Goal: Information Seeking & Learning: Learn about a topic

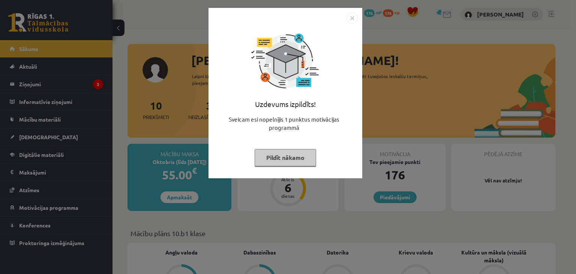
click at [351, 15] on img "Close" at bounding box center [351, 17] width 11 height 11
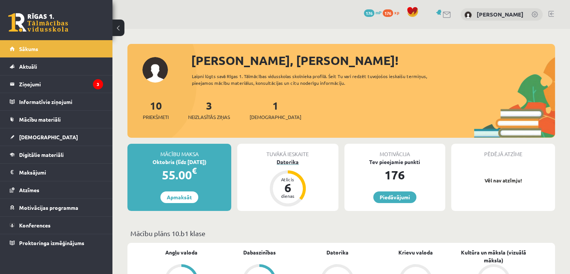
click at [287, 161] on div "Datorika" at bounding box center [287, 162] width 101 height 8
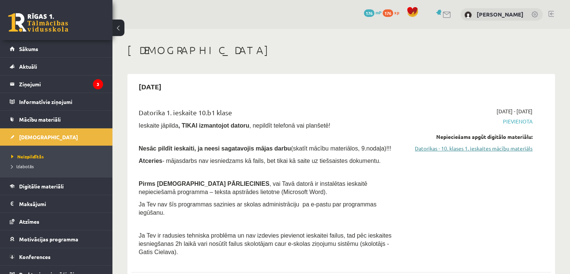
click at [460, 149] on link "Datorikas - 10. klases 1. ieskaites mācību materiāls" at bounding box center [471, 148] width 124 height 8
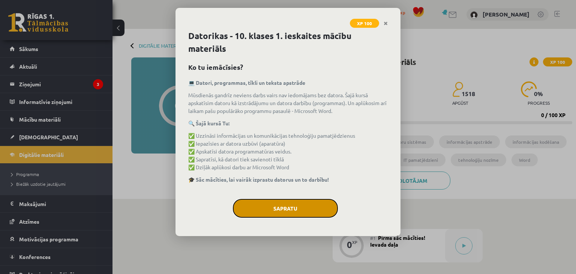
click at [271, 205] on button "Sapratu" at bounding box center [285, 208] width 105 height 19
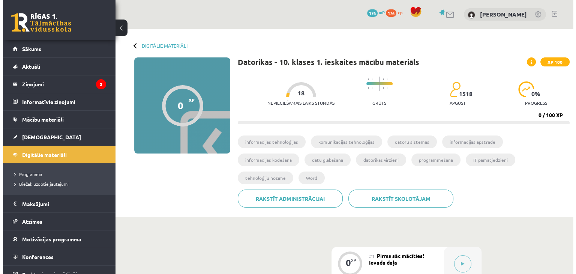
scroll to position [75, 0]
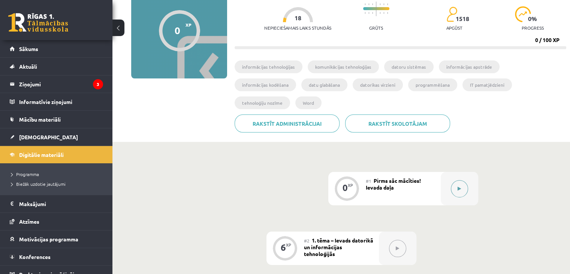
click at [457, 180] on button at bounding box center [459, 188] width 17 height 17
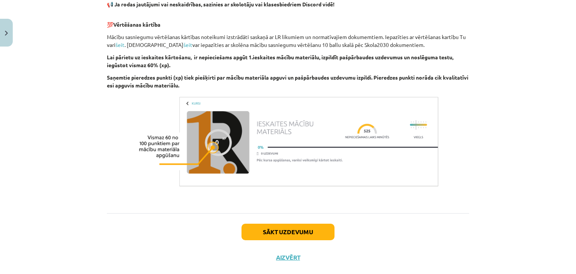
scroll to position [521, 0]
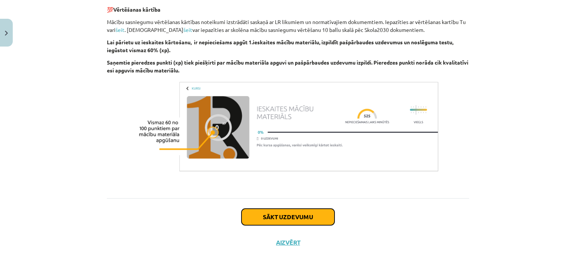
click at [303, 213] on button "Sākt uzdevumu" at bounding box center [287, 216] width 93 height 16
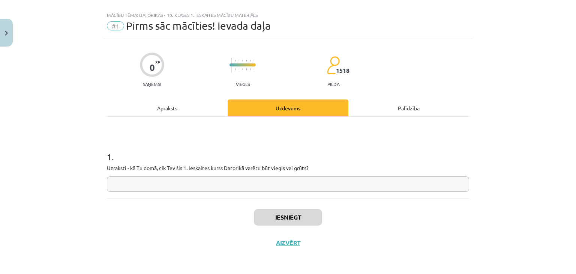
click at [330, 185] on input "text" at bounding box center [288, 183] width 362 height 15
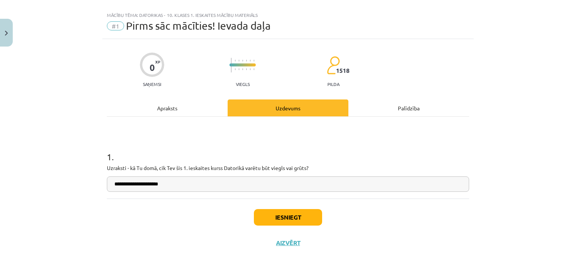
type input "**********"
click at [292, 215] on button "Iesniegt" at bounding box center [288, 217] width 68 height 16
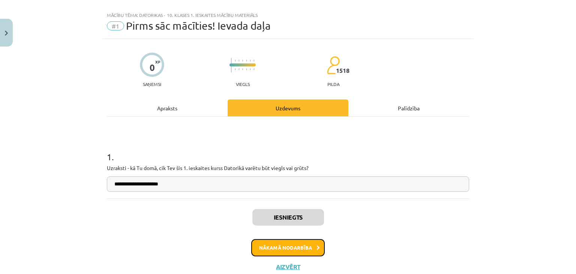
click at [303, 247] on button "Nākamā nodarbība" at bounding box center [287, 247] width 73 height 17
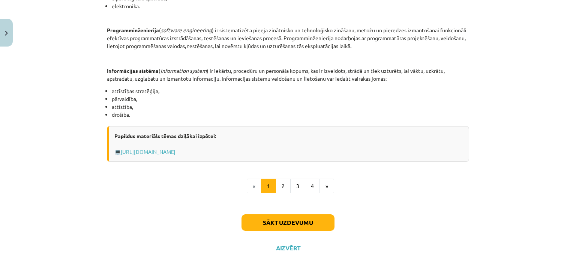
scroll to position [367, 0]
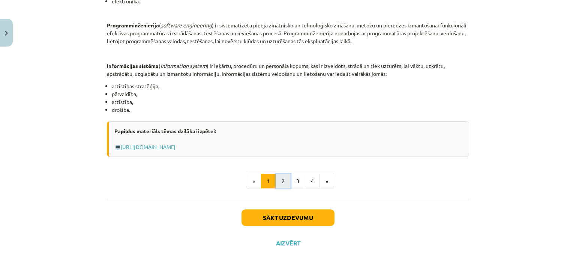
click at [280, 182] on button "2" at bounding box center [282, 180] width 15 height 15
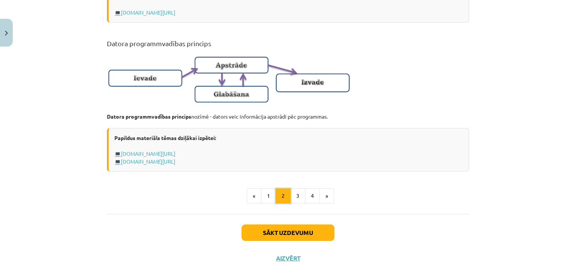
scroll to position [500, 0]
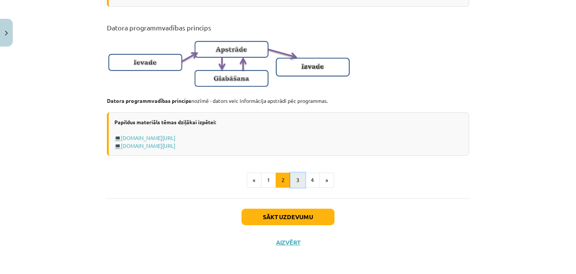
click at [295, 180] on button "3" at bounding box center [297, 179] width 15 height 15
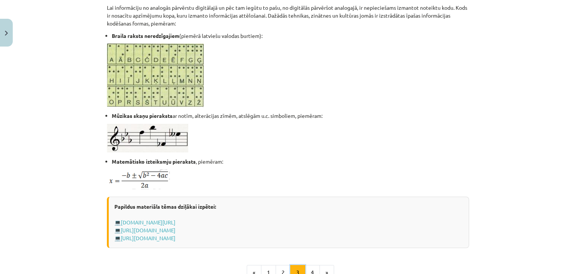
scroll to position [471, 0]
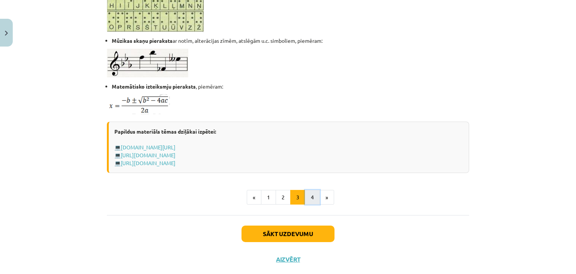
click at [306, 200] on button "4" at bounding box center [312, 197] width 15 height 15
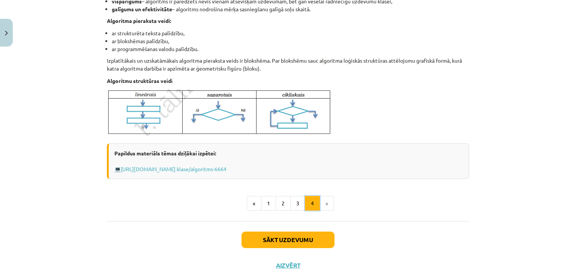
scroll to position [284, 0]
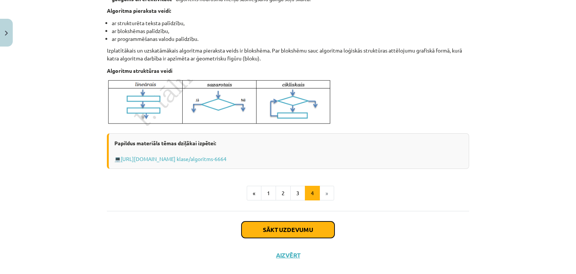
click at [280, 229] on button "Sākt uzdevumu" at bounding box center [287, 229] width 93 height 16
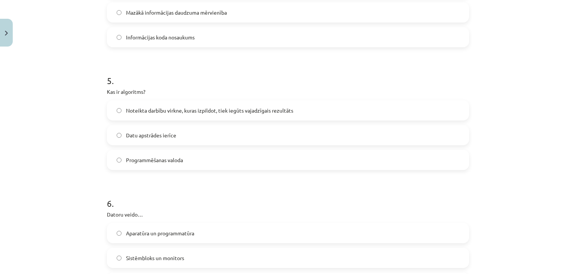
scroll to position [732, 0]
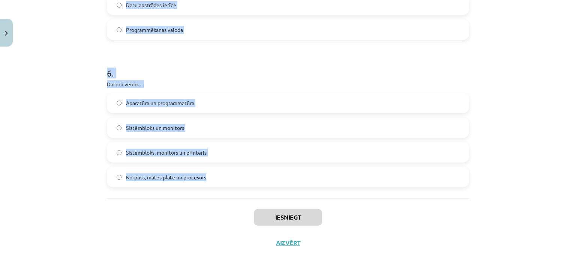
drag, startPoint x: 105, startPoint y: 145, endPoint x: 207, endPoint y: 173, distance: 105.7
copy form "1 . Kura no šīm īpašībām nav raksturīga algoritmam? Viennozīmīgums Diskrētība N…"
click at [304, 67] on h1 "6 ." at bounding box center [288, 66] width 362 height 23
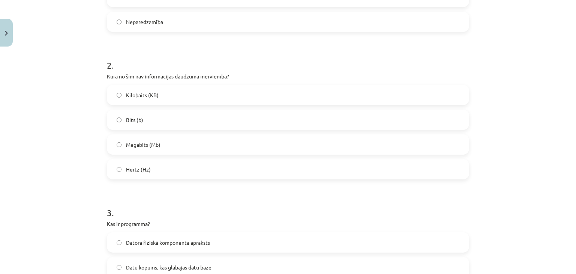
scroll to position [300, 0]
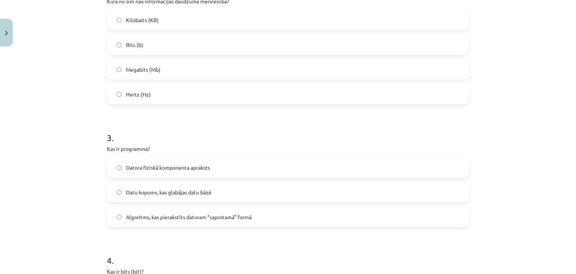
click at [118, 217] on label "Algoritms, kas pierakstīts datoram “saprotamā” formā" at bounding box center [288, 216] width 360 height 19
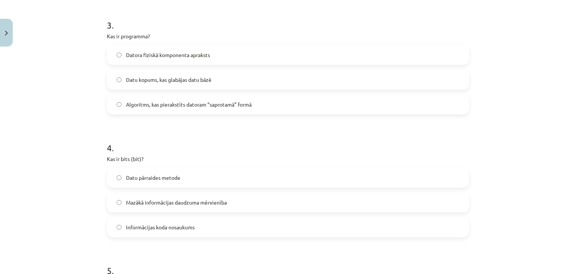
click at [158, 203] on span "Mazākā informācijas daudzuma mērvienība" at bounding box center [176, 202] width 101 height 8
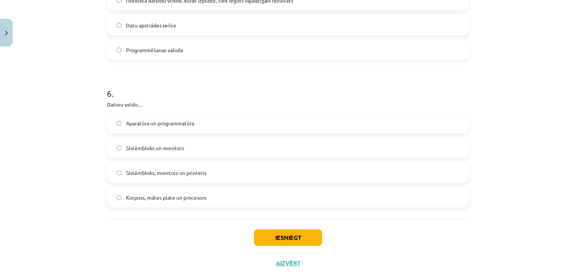
scroll to position [712, 0]
click at [271, 233] on button "Iesniegt" at bounding box center [288, 237] width 68 height 16
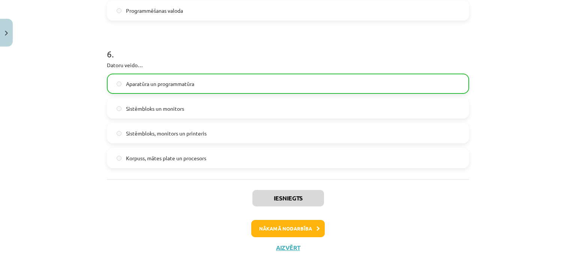
scroll to position [755, 0]
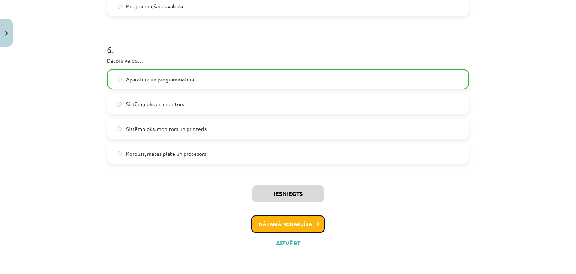
click at [303, 224] on button "Nākamā nodarbība" at bounding box center [287, 223] width 73 height 17
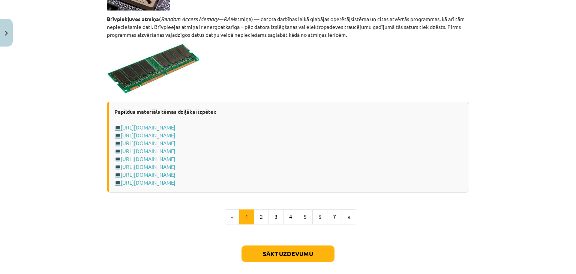
scroll to position [1330, 0]
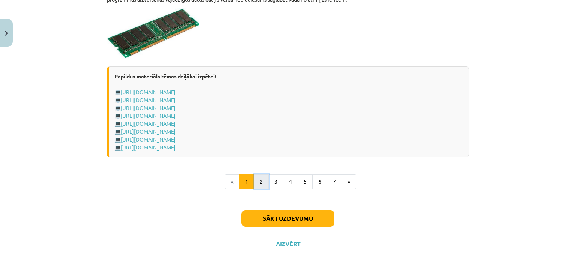
click at [262, 179] on button "2" at bounding box center [261, 181] width 15 height 15
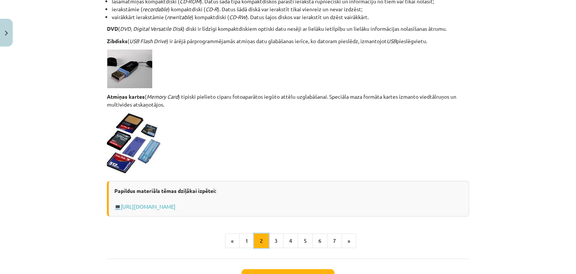
scroll to position [658, 0]
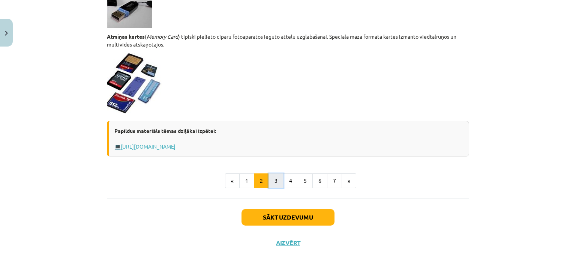
click at [274, 179] on button "3" at bounding box center [275, 180] width 15 height 15
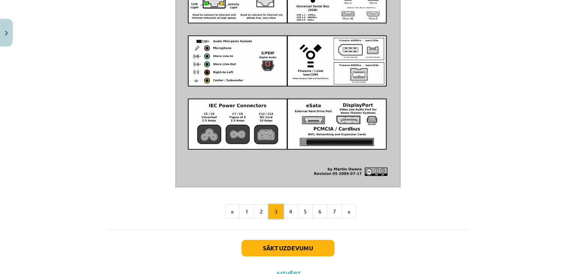
scroll to position [846, 0]
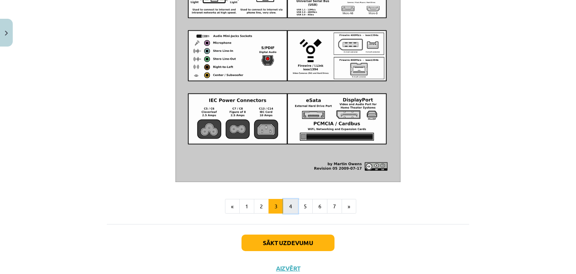
click at [289, 212] on button "4" at bounding box center [290, 206] width 15 height 15
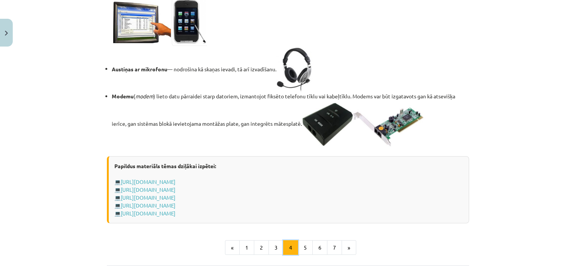
scroll to position [1354, 0]
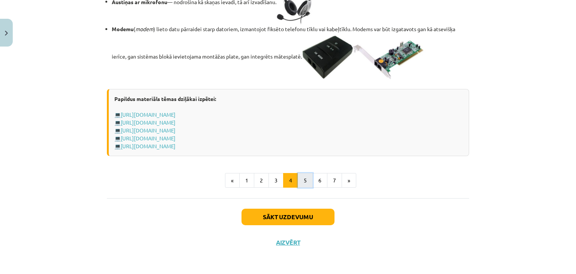
click at [304, 181] on button "5" at bounding box center [304, 180] width 15 height 15
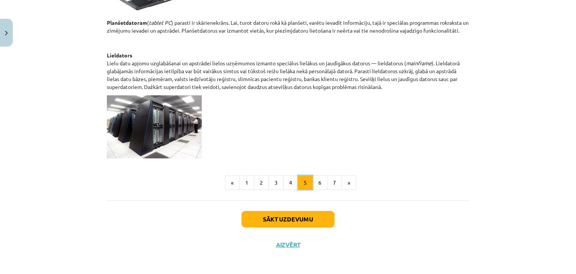
scroll to position [400, 0]
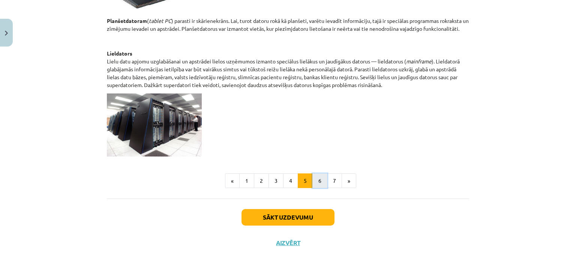
click at [315, 177] on button "6" at bounding box center [319, 180] width 15 height 15
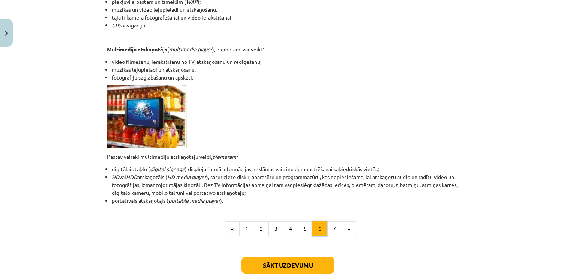
scroll to position [225, 0]
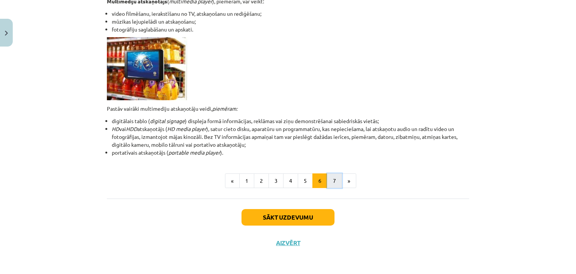
click at [334, 178] on button "7" at bounding box center [334, 180] width 15 height 15
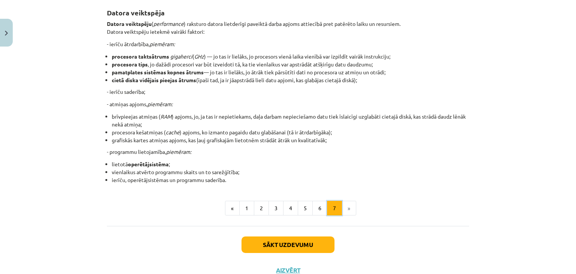
scroll to position [134, 0]
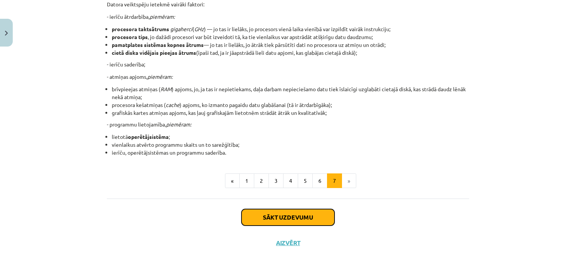
click at [321, 217] on button "Sākt uzdevumu" at bounding box center [287, 217] width 93 height 16
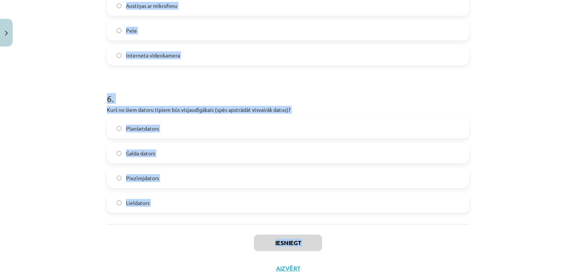
scroll to position [831, 0]
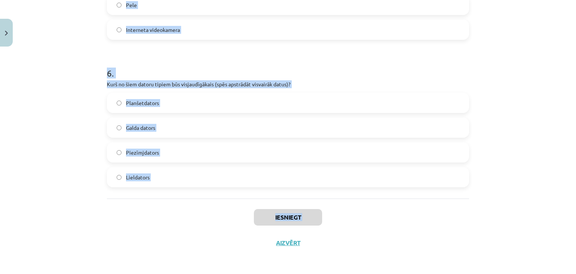
drag, startPoint x: 105, startPoint y: 166, endPoint x: 153, endPoint y: 180, distance: 50.3
copy form "1 . Kura ir visietilpīgākā atmiņas ierīce? Atmiņas karte (Memory Card) Cietais …"
click at [344, 74] on h1 "6 ." at bounding box center [288, 66] width 362 height 23
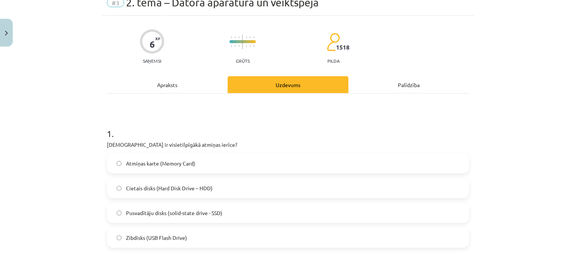
scroll to position [75, 0]
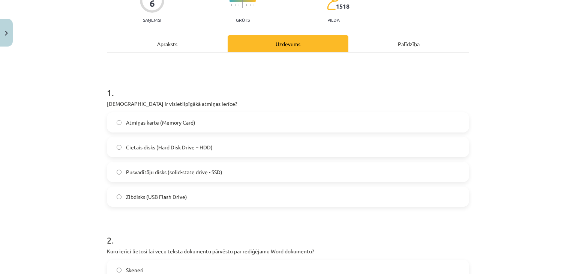
click at [115, 144] on label "Cietais disks (Hard Disk Drive – HDD)" at bounding box center [288, 147] width 360 height 19
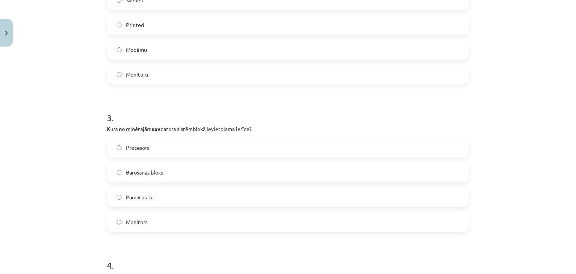
scroll to position [375, 0]
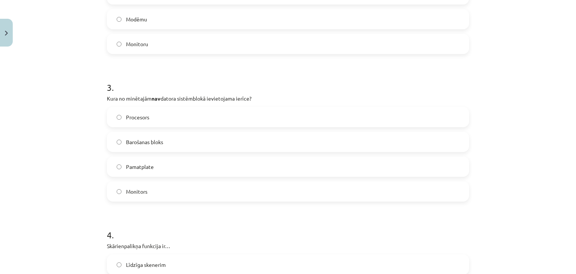
click at [144, 191] on span "Monitors" at bounding box center [136, 191] width 21 height 8
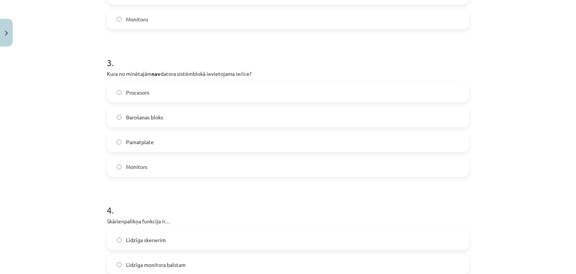
scroll to position [450, 0]
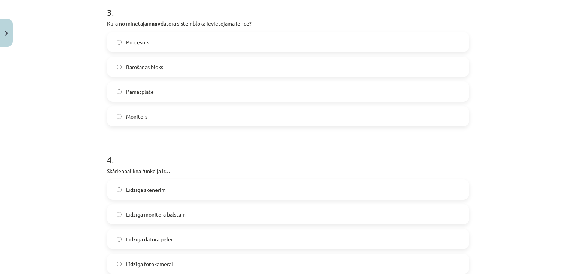
click at [148, 237] on span "Līdzīga datora pelei" at bounding box center [149, 239] width 46 height 8
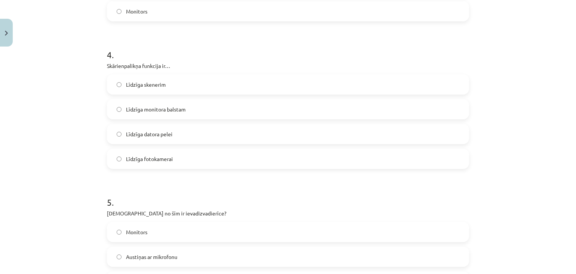
scroll to position [599, 0]
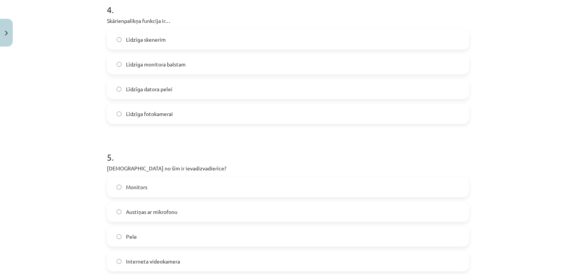
click at [154, 210] on span "Austiņas ar mikrofonu" at bounding box center [151, 212] width 51 height 8
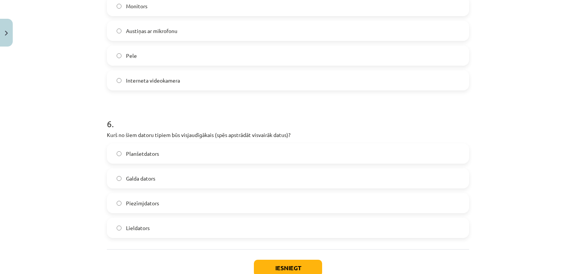
scroll to position [824, 0]
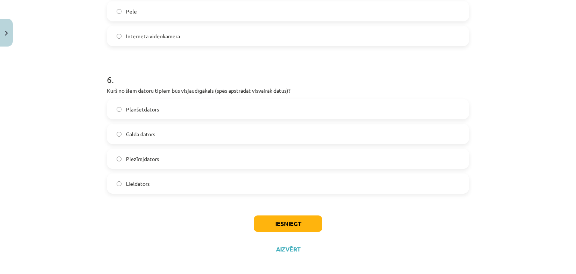
click at [133, 185] on span "Lieldators" at bounding box center [138, 183] width 24 height 8
click at [290, 222] on button "Iesniegt" at bounding box center [288, 223] width 68 height 16
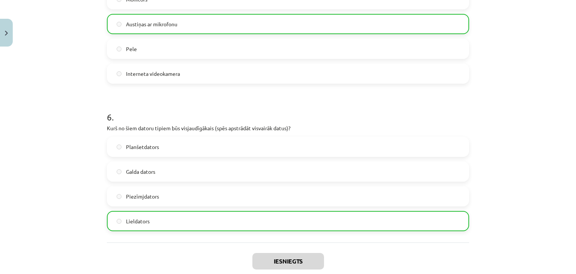
scroll to position [854, 0]
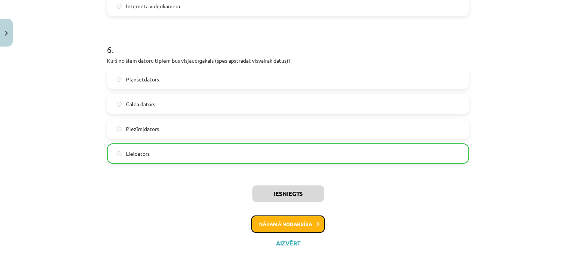
click at [306, 220] on button "Nākamā nodarbība" at bounding box center [287, 223] width 73 height 17
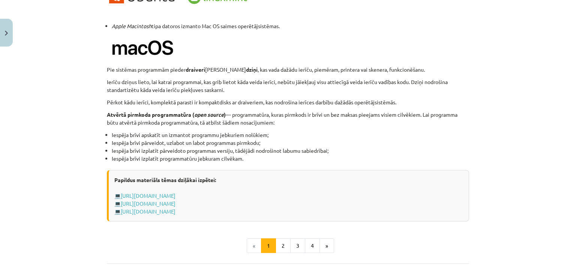
scroll to position [731, 0]
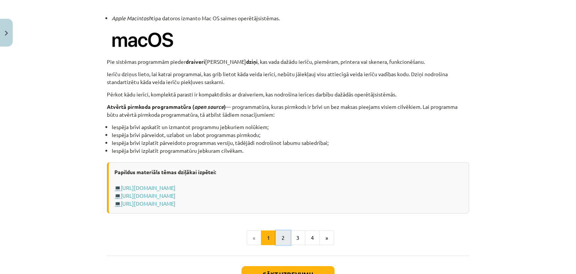
click at [283, 239] on button "2" at bounding box center [282, 237] width 15 height 15
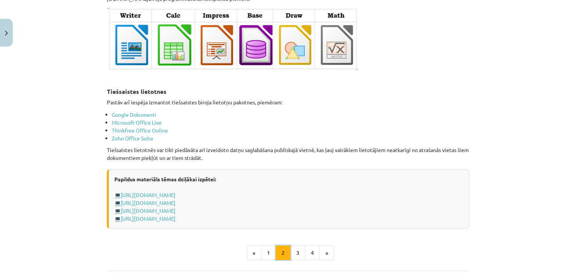
scroll to position [1220, 0]
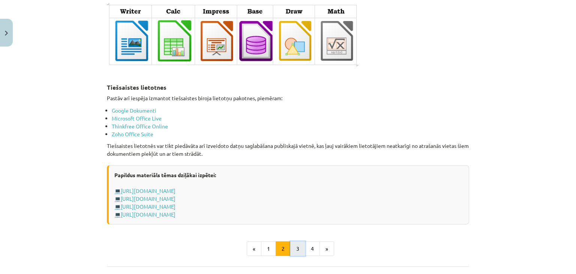
click at [297, 244] on button "3" at bounding box center [297, 248] width 15 height 15
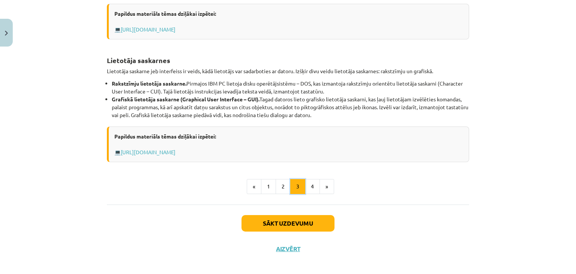
scroll to position [303, 0]
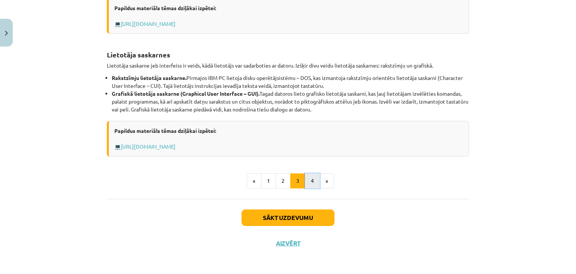
click at [311, 180] on button "4" at bounding box center [312, 180] width 15 height 15
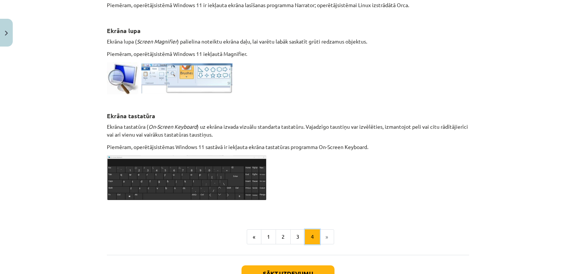
scroll to position [359, 0]
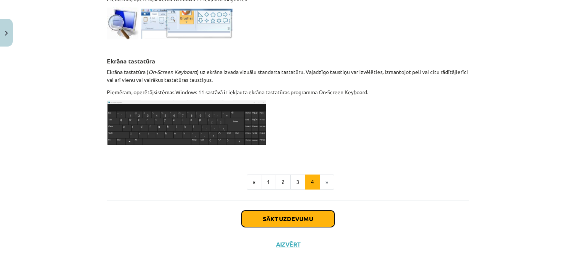
click at [305, 219] on button "Sākt uzdevumu" at bounding box center [287, 218] width 93 height 16
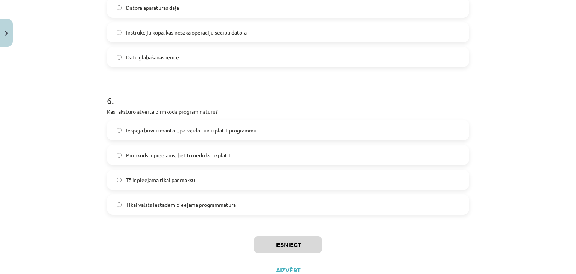
scroll to position [781, 0]
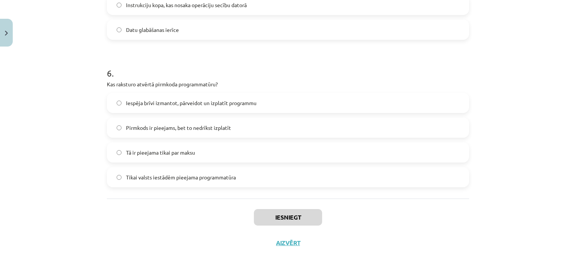
drag, startPoint x: 104, startPoint y: 71, endPoint x: 240, endPoint y: 182, distance: 175.5
copy form "1 . Kura no šīm programmām ir piemērs atvērtā pirmkoda programmatūrai? Microsof…"
click at [268, 62] on h1 "6 ." at bounding box center [288, 66] width 362 height 23
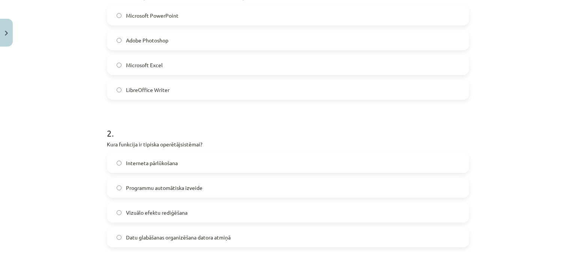
scroll to position [257, 0]
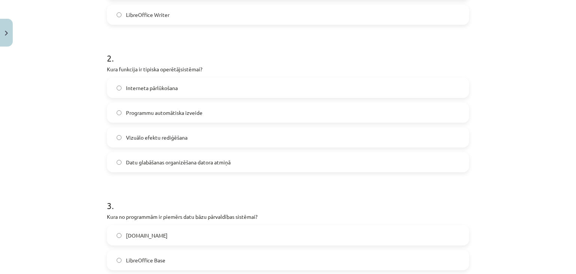
click at [126, 160] on span "Datu glabāšanas organizēšana datora atmiņā" at bounding box center [178, 162] width 105 height 8
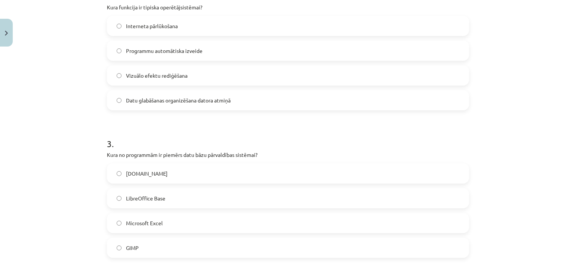
scroll to position [332, 0]
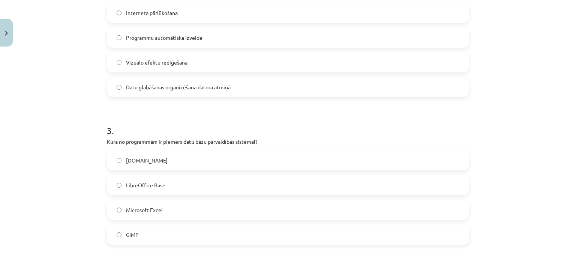
click at [149, 182] on span "LibreOffice Base" at bounding box center [145, 185] width 39 height 8
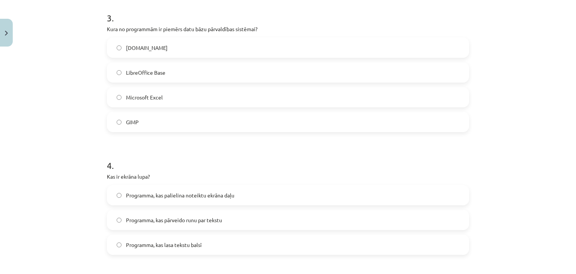
click at [184, 197] on span "Programma, kas palielina noteiktu ekrāna daļu" at bounding box center [180, 195] width 108 height 8
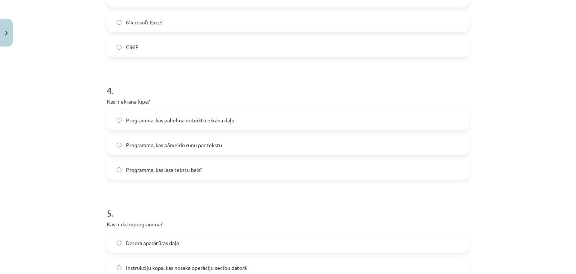
scroll to position [594, 0]
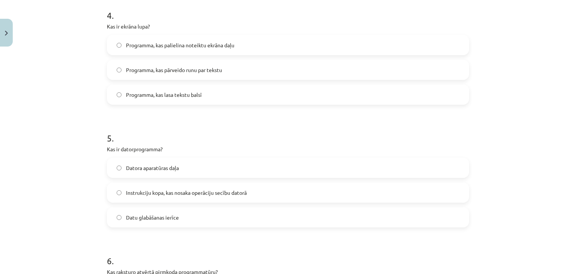
click at [210, 194] on span "Instrukciju kopa, kas nosaka operāciju secību datorā" at bounding box center [186, 192] width 121 height 8
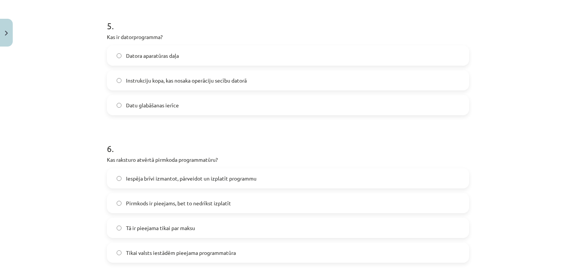
scroll to position [706, 0]
click at [198, 177] on span "Iespēja brīvi izmantot, pārveidot un izplatīt programmu" at bounding box center [191, 178] width 130 height 8
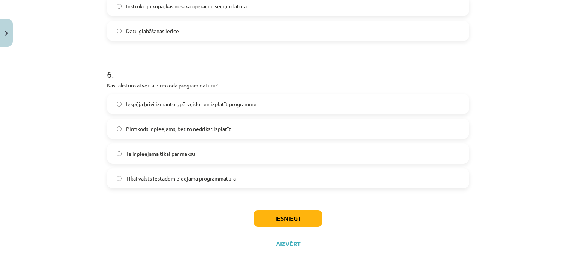
scroll to position [781, 0]
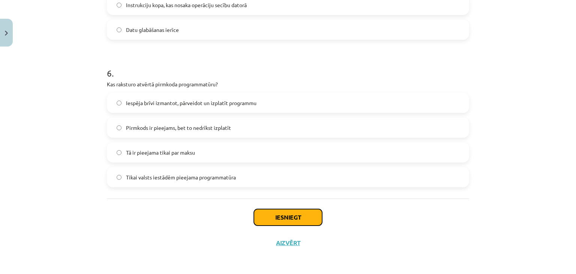
click at [300, 217] on button "Iesniegt" at bounding box center [288, 217] width 68 height 16
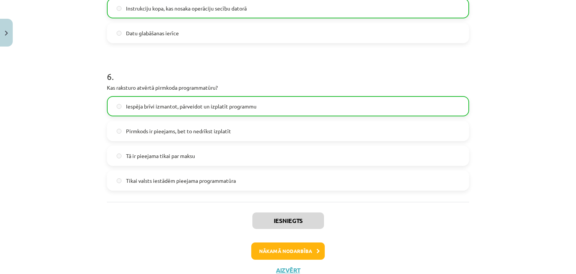
scroll to position [805, 0]
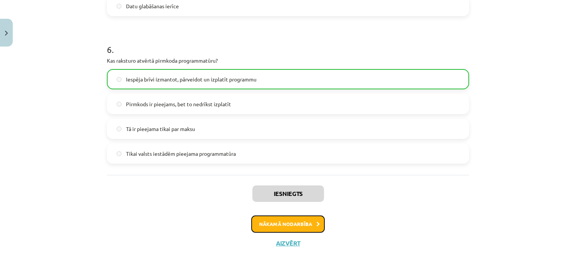
click at [295, 229] on button "Nākamā nodarbība" at bounding box center [287, 223] width 73 height 17
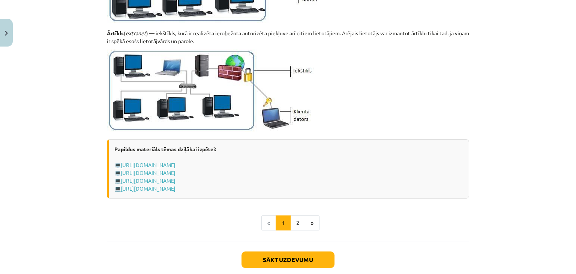
scroll to position [916, 0]
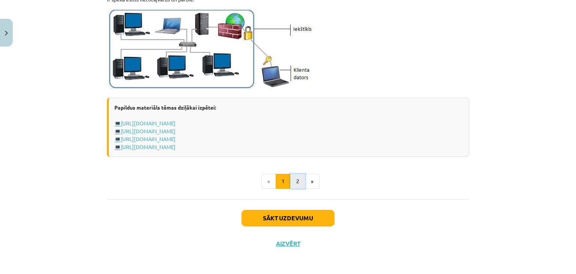
click at [294, 179] on button "2" at bounding box center [297, 180] width 15 height 15
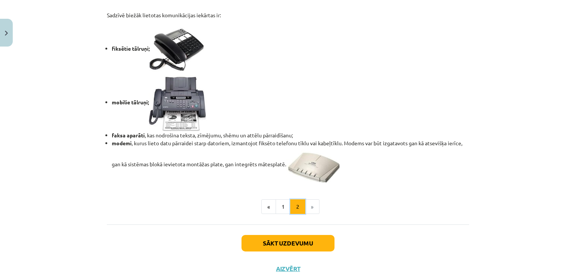
scroll to position [621, 0]
click at [290, 239] on button "Sākt uzdevumu" at bounding box center [287, 242] width 93 height 16
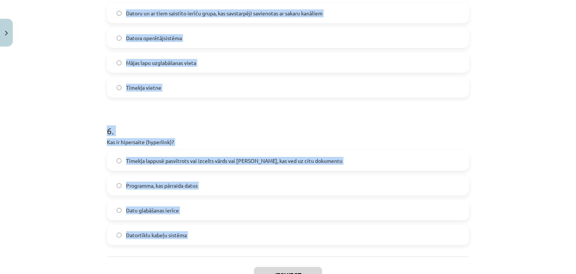
scroll to position [783, 0]
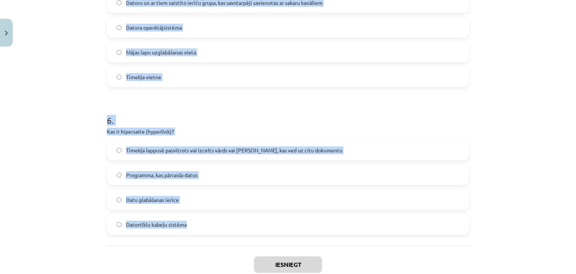
drag, startPoint x: 105, startPoint y: 109, endPoint x: 184, endPoint y: 225, distance: 140.3
copy form "1 . Kas ir URL? Tīkla protokols Tīmekļa vietnes adrese pārlūkprogrammā Datora a…"
click at [275, 113] on h1 "6 ." at bounding box center [288, 113] width 362 height 23
click at [303, 111] on h1 "6 ." at bounding box center [288, 113] width 362 height 23
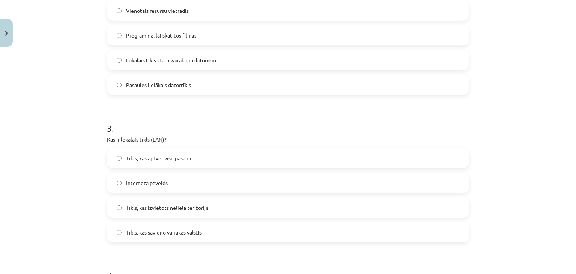
scroll to position [147, 0]
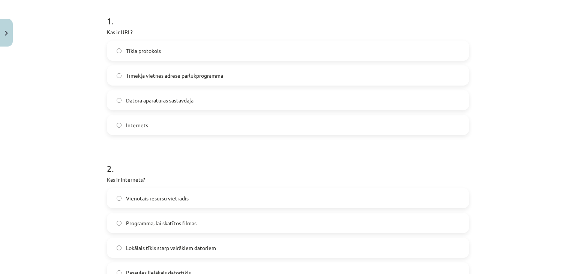
click at [157, 73] on span "Tīmekļa vietnes adrese pārlūkprogrammā" at bounding box center [174, 76] width 97 height 8
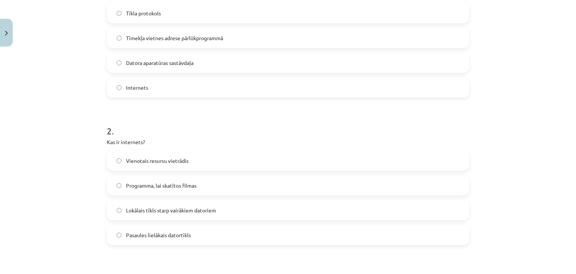
click at [182, 232] on span "Pasaules lielākais datortīkls" at bounding box center [158, 235] width 65 height 8
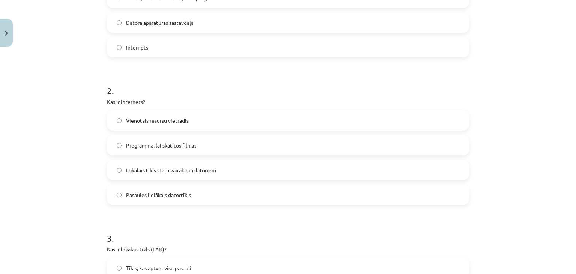
scroll to position [334, 0]
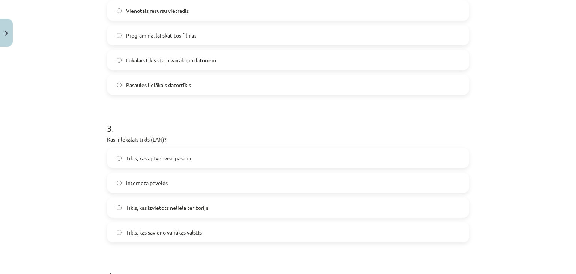
click at [193, 206] on span "Tīkls, kas izvietots nelielā teritorijā" at bounding box center [167, 207] width 82 height 8
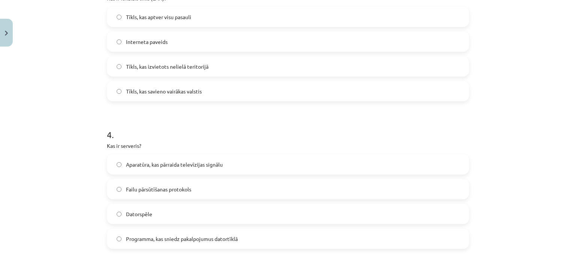
scroll to position [484, 0]
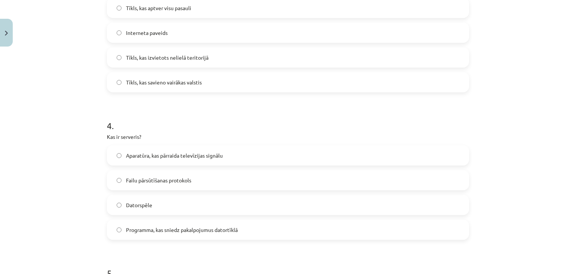
click at [204, 227] on span "Programma, kas sniedz pakalpojumus datortīklā" at bounding box center [182, 230] width 112 height 8
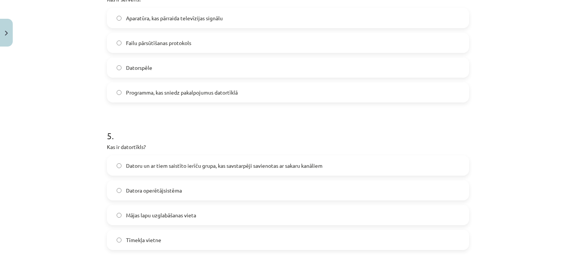
scroll to position [634, 0]
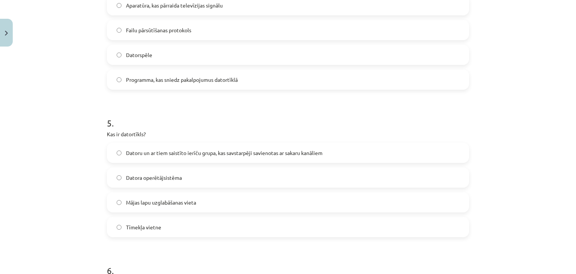
click at [166, 150] on span "Datoru un ar tiem saistīto ierīču grupa, kas savstarpēji savienotas ar sakaru k…" at bounding box center [224, 153] width 196 height 8
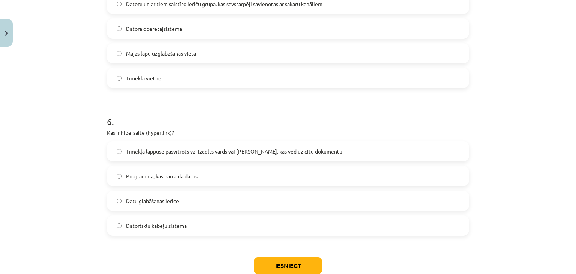
scroll to position [783, 0]
click at [227, 151] on span "Tīmekļa lappusē pasvītrots vai izcelts vārds vai frāze, kas ved uz citu dokumen…" at bounding box center [234, 150] width 216 height 8
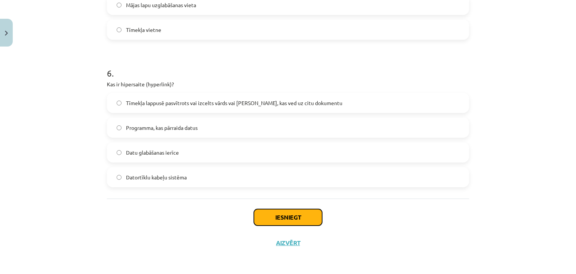
click at [307, 214] on button "Iesniegt" at bounding box center [288, 217] width 68 height 16
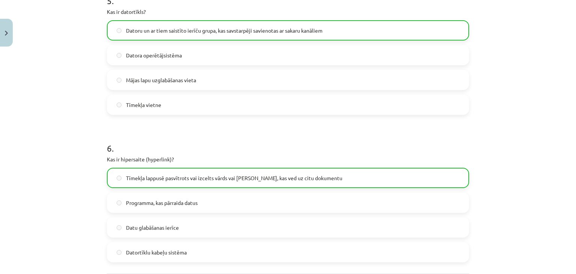
scroll to position [854, 0]
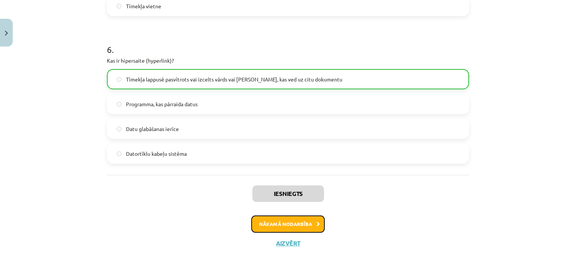
click at [286, 227] on button "Nākamā nodarbība" at bounding box center [287, 223] width 73 height 17
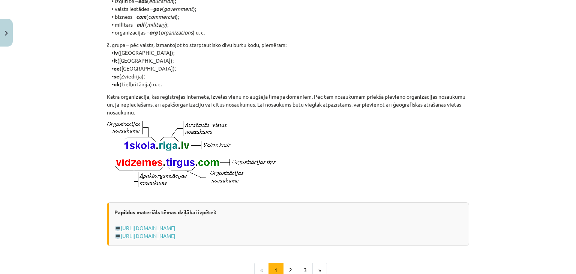
scroll to position [422, 0]
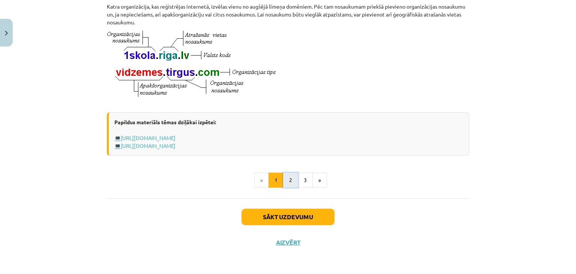
click at [287, 179] on button "2" at bounding box center [290, 179] width 15 height 15
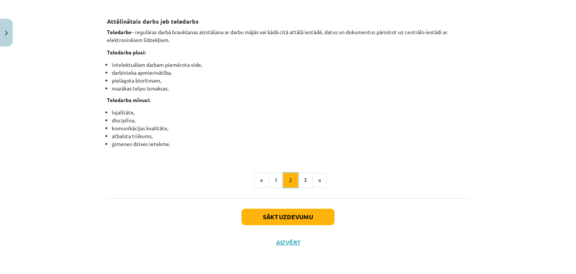
scroll to position [1215, 0]
click at [303, 181] on button "3" at bounding box center [304, 179] width 15 height 15
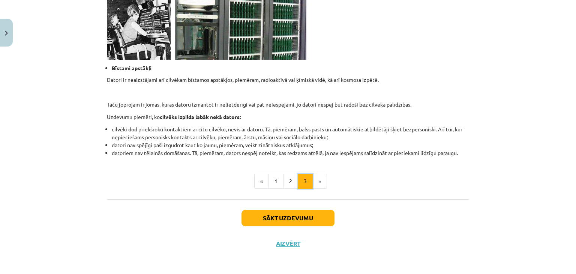
scroll to position [729, 0]
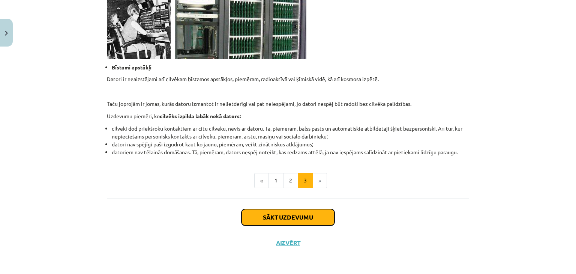
click at [306, 216] on button "Sākt uzdevumu" at bounding box center [287, 217] width 93 height 16
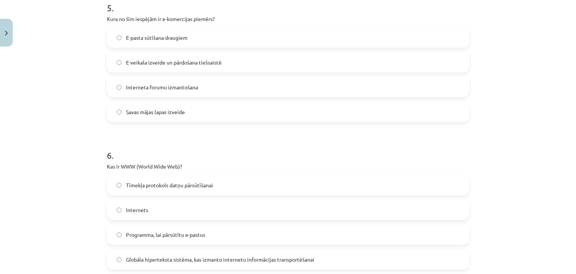
scroll to position [781, 0]
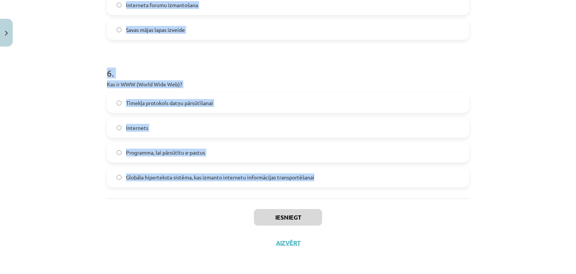
drag, startPoint x: 105, startPoint y: 34, endPoint x: 321, endPoint y: 172, distance: 256.1
copy form "1 . Kas ir domēna vārds? Skaitļu virkne, kas identificē datoru tīklā FTP protok…"
click at [335, 75] on h1 "6 ." at bounding box center [288, 66] width 362 height 23
click at [321, 67] on h1 "6 ." at bounding box center [288, 66] width 362 height 23
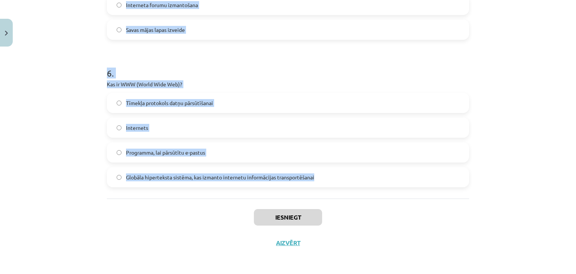
click at [217, 70] on h1 "6 ." at bounding box center [288, 66] width 362 height 23
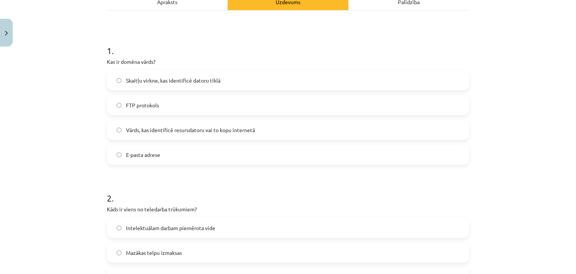
scroll to position [107, 0]
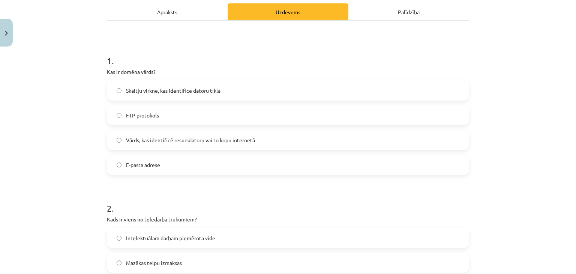
click at [191, 140] on span "Vārds, kas identificē resursdatoru vai to kopu internetā" at bounding box center [190, 140] width 129 height 8
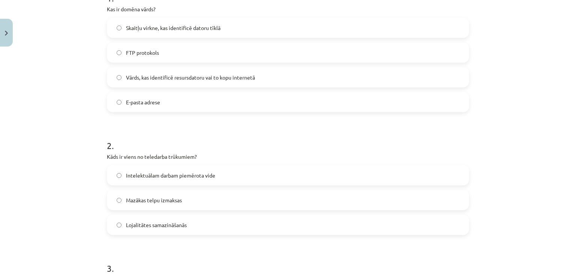
scroll to position [182, 0]
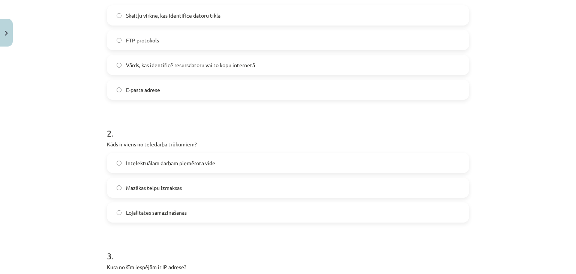
click at [175, 213] on span "Lojalitātes samazināšanās" at bounding box center [156, 212] width 61 height 8
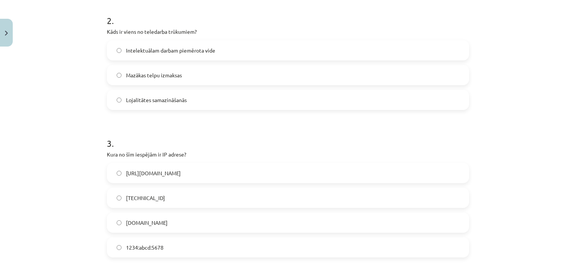
scroll to position [369, 0]
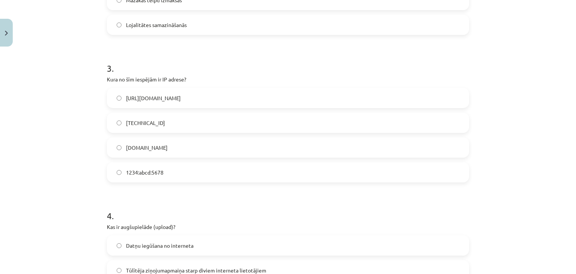
click at [136, 125] on span "192.100.81.101" at bounding box center [145, 123] width 39 height 8
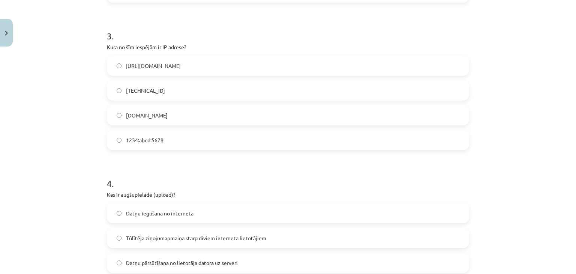
scroll to position [444, 0]
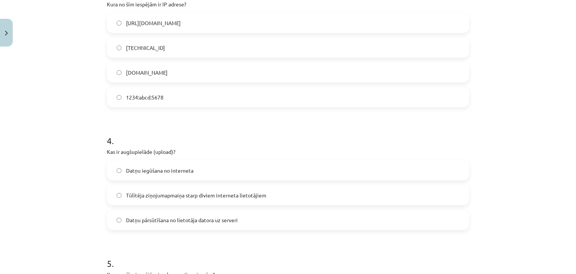
click at [161, 218] on span "Datņu pārsūtīšana no lietotāja datora uz serveri" at bounding box center [182, 220] width 112 height 8
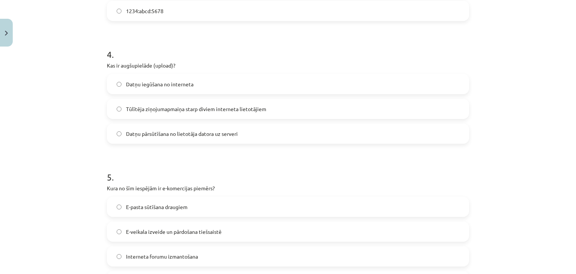
scroll to position [556, 0]
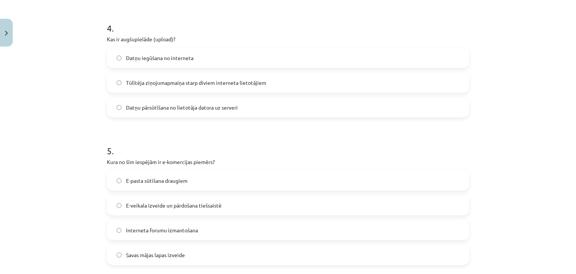
click at [141, 207] on span "E-veikala izveide un pārdošana tiešsaistē" at bounding box center [174, 205] width 96 height 8
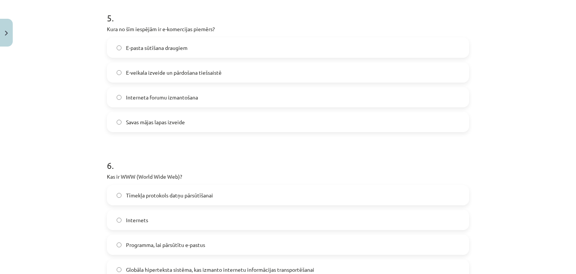
scroll to position [706, 0]
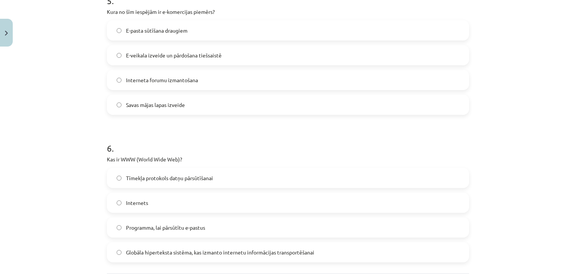
click at [187, 248] on span "Globāla hiperteksta sistēma, kas izmanto internetu informācijas transportēšanai" at bounding box center [220, 252] width 188 height 8
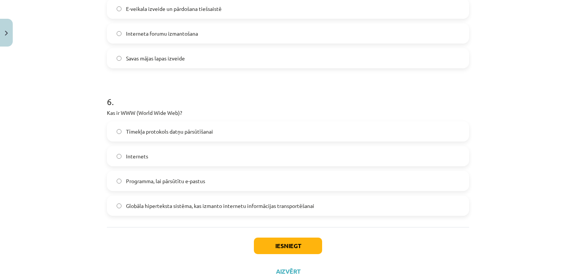
scroll to position [781, 0]
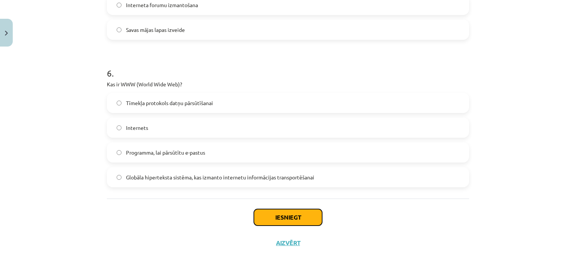
click at [285, 219] on button "Iesniegt" at bounding box center [288, 217] width 68 height 16
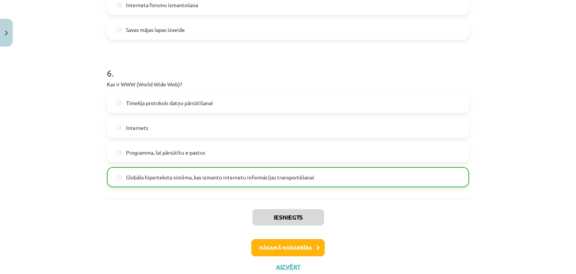
scroll to position [805, 0]
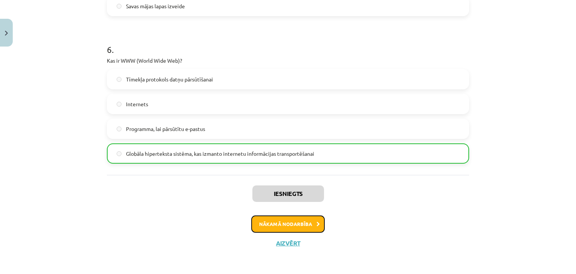
click at [268, 224] on button "Nākamā nodarbība" at bounding box center [287, 223] width 73 height 17
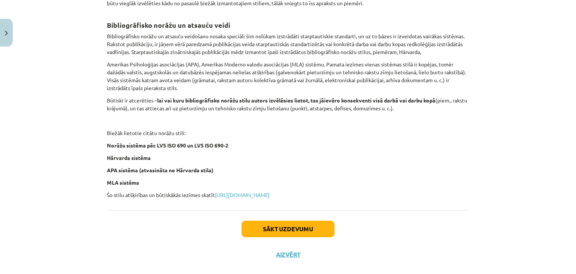
scroll to position [300, 0]
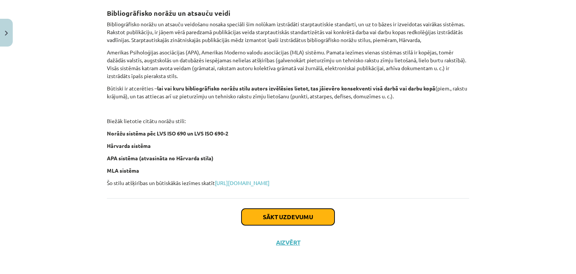
click at [303, 219] on button "Sākt uzdevumu" at bounding box center [287, 216] width 93 height 16
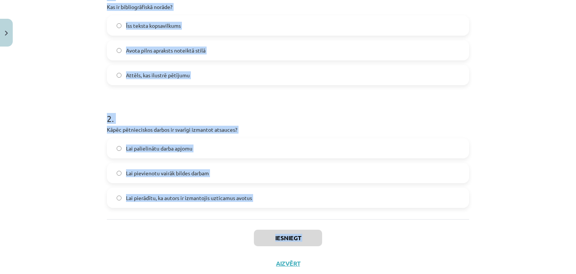
scroll to position [192, 0]
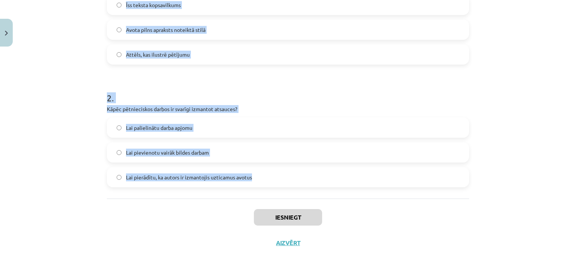
drag, startPoint x: 105, startPoint y: 147, endPoint x: 250, endPoint y: 177, distance: 148.4
click at [250, 177] on form "1 . Kas ir bibliogrāfiskā norāde? Īss teksta kopsavilkums Avota pilns apraksts …" at bounding box center [288, 72] width 362 height 230
copy form "1 . Kas ir bibliogrāfiskā norāde? Īss teksta kopsavilkums Avota pilns apraksts …"
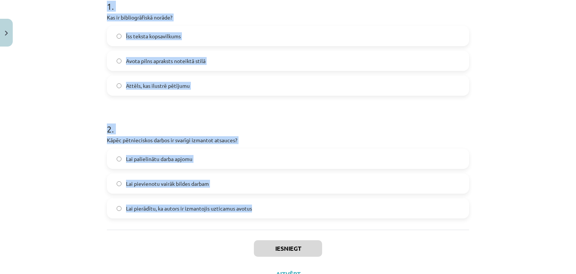
scroll to position [117, 0]
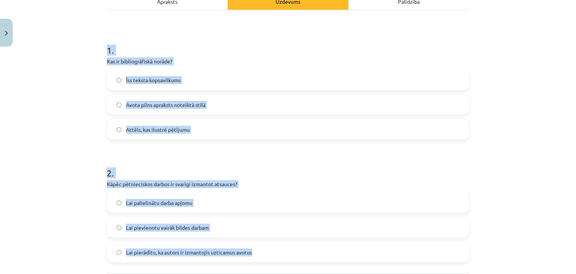
click at [413, 165] on h1 "2 ." at bounding box center [288, 165] width 362 height 23
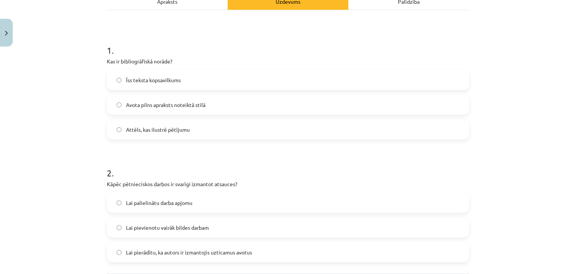
click at [142, 106] on span "Avota pilns apraksts noteiktā stilā" at bounding box center [165, 105] width 79 height 8
click at [154, 251] on span "Lai pierādītu, ka autors ir izmantojis uzticamus avotus" at bounding box center [189, 252] width 126 height 8
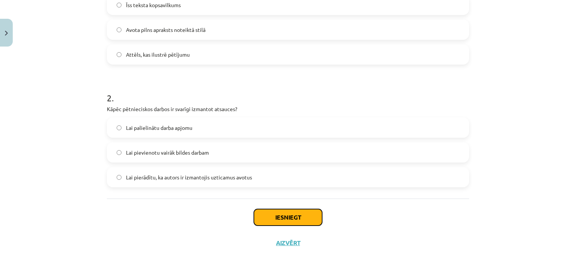
click at [294, 214] on button "Iesniegt" at bounding box center [288, 217] width 68 height 16
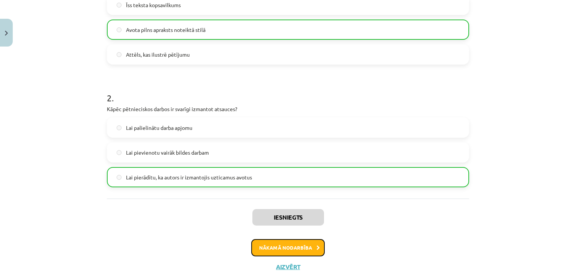
click at [293, 248] on button "Nākamā nodarbība" at bounding box center [287, 247] width 73 height 17
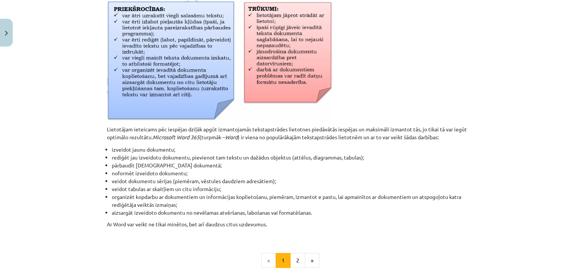
scroll to position [281, 0]
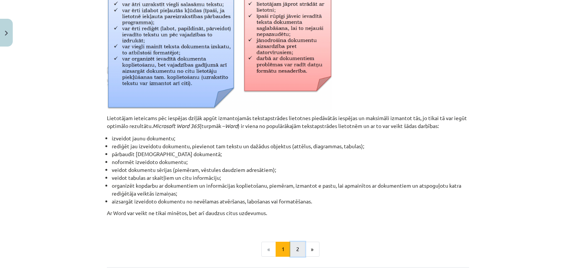
click at [295, 248] on button "2" at bounding box center [297, 248] width 15 height 15
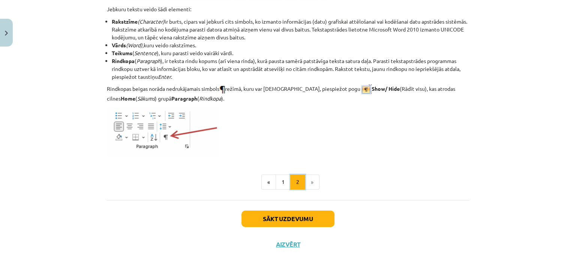
scroll to position [966, 0]
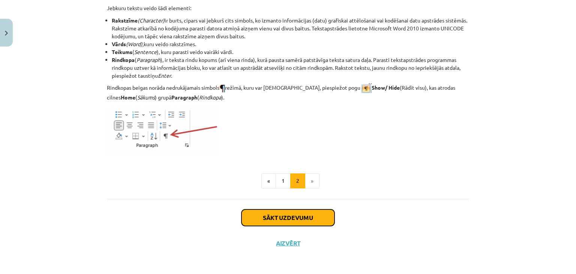
click at [301, 216] on button "Sākt uzdevumu" at bounding box center [287, 217] width 93 height 16
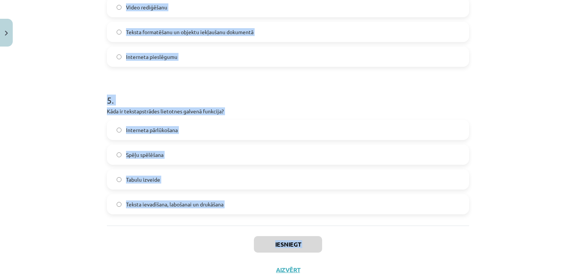
scroll to position [659, 0]
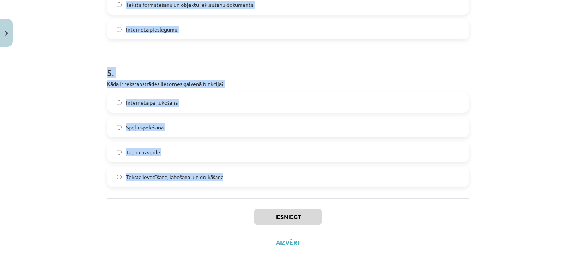
drag, startPoint x: 105, startPoint y: 144, endPoint x: 230, endPoint y: 176, distance: 129.0
copy form "1 . Kas parasti atdala vārdus tekstā? Enter taustiņš Pieturzīmes Atstarpe Domuz…"
click at [282, 66] on h1 "5 ." at bounding box center [288, 65] width 362 height 23
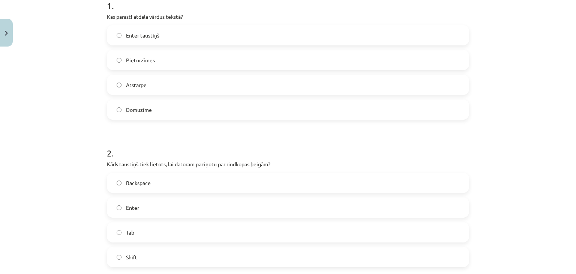
scroll to position [135, 0]
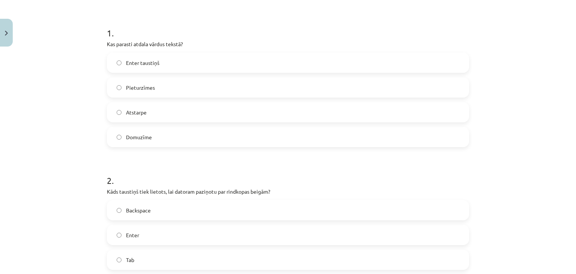
click at [147, 111] on label "Atstarpe" at bounding box center [288, 112] width 360 height 19
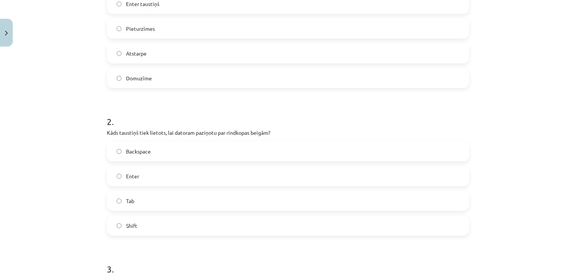
scroll to position [209, 0]
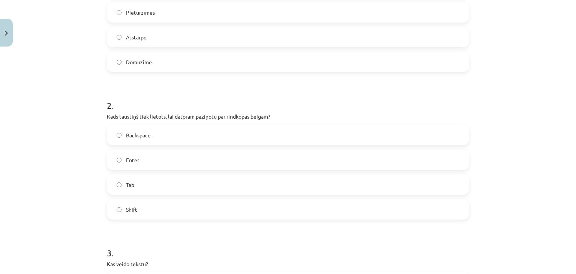
click at [148, 156] on label "Enter" at bounding box center [288, 159] width 360 height 19
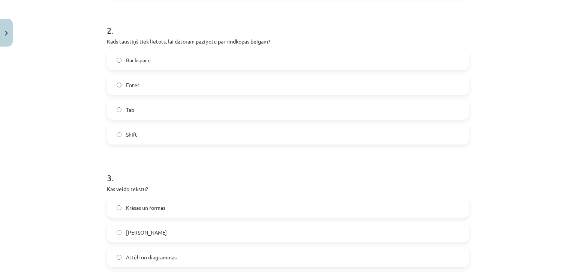
scroll to position [322, 0]
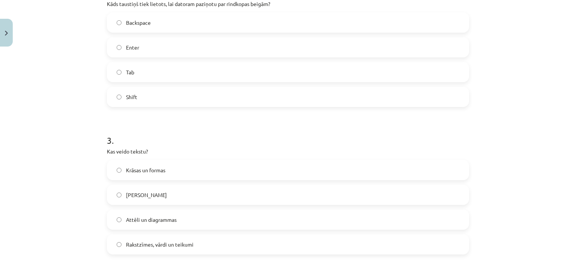
click at [151, 244] on span "Rakstzīmes, vārdi un teikumi" at bounding box center [159, 244] width 67 height 8
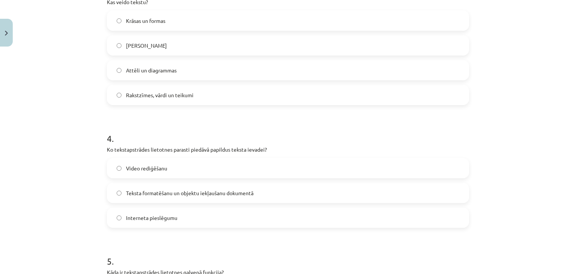
scroll to position [472, 0]
click at [175, 194] on span "Teksta formatēšanu un objektu iekļaušanu dokumentā" at bounding box center [189, 192] width 127 height 8
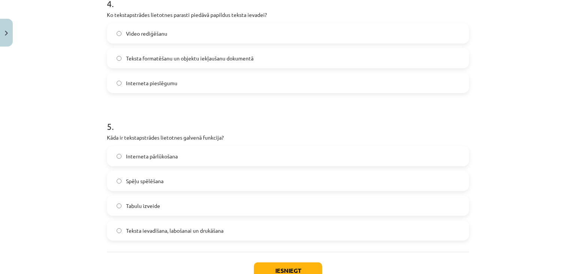
scroll to position [622, 0]
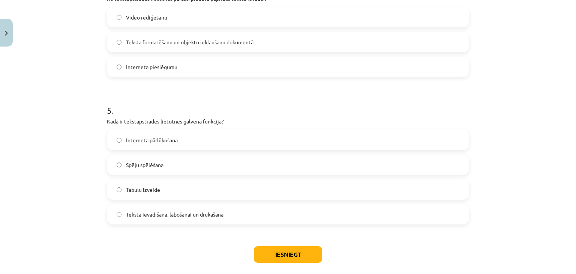
click at [174, 211] on span "Teksta ievadīšana, labošanai un drukāšana" at bounding box center [174, 214] width 97 height 8
click at [297, 257] on button "Iesniegt" at bounding box center [288, 254] width 68 height 16
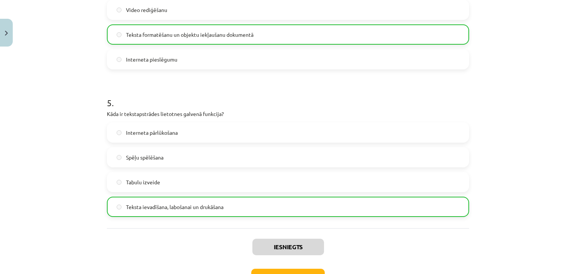
scroll to position [682, 0]
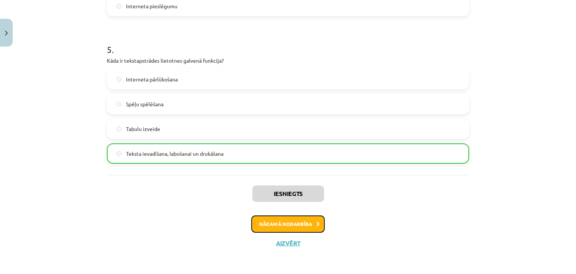
click at [304, 224] on button "Nākamā nodarbība" at bounding box center [287, 223] width 73 height 17
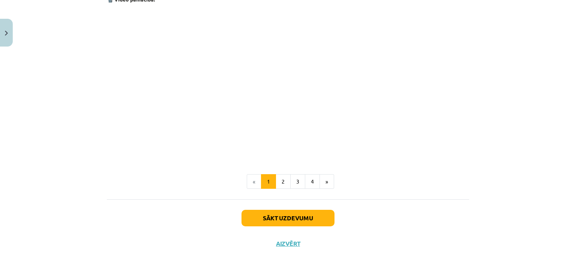
scroll to position [1500, 0]
click at [279, 179] on button "2" at bounding box center [282, 180] width 15 height 15
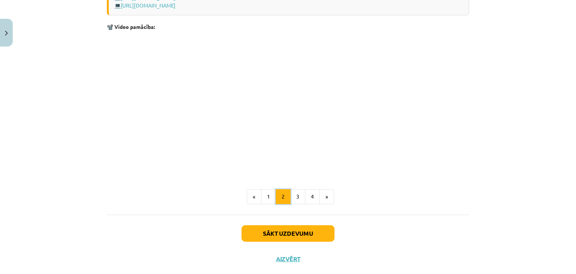
scroll to position [1145, 0]
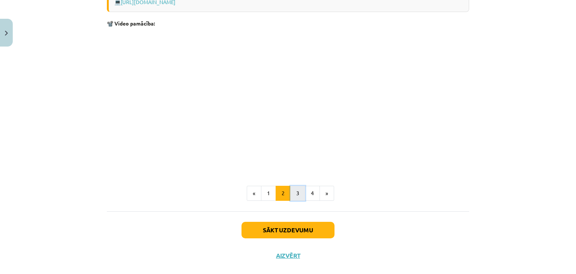
click at [292, 193] on button "3" at bounding box center [297, 192] width 15 height 15
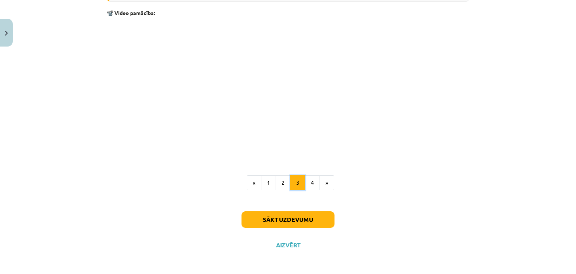
scroll to position [1227, 0]
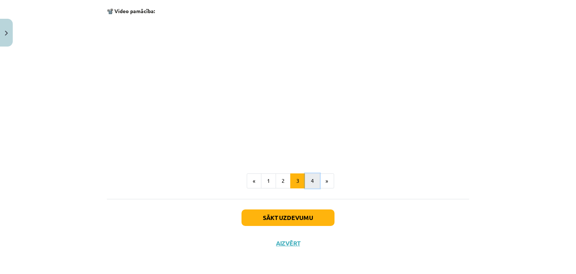
click at [309, 180] on button "4" at bounding box center [312, 180] width 15 height 15
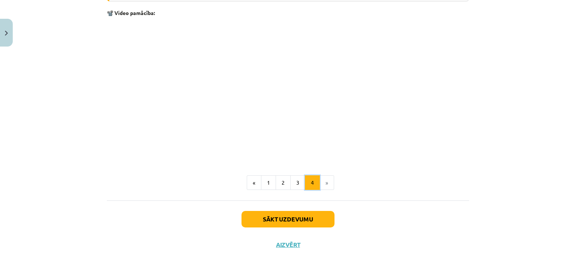
scroll to position [1120, 0]
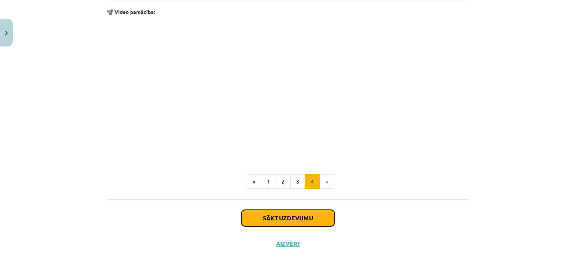
click at [303, 215] on button "Sākt uzdevumu" at bounding box center [287, 217] width 93 height 16
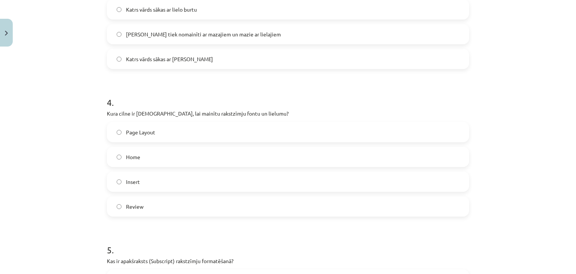
scroll to position [622, 0]
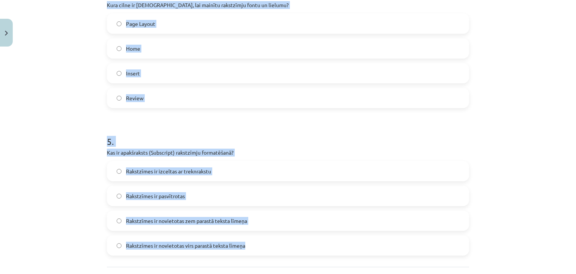
drag, startPoint x: 104, startPoint y: 72, endPoint x: 255, endPoint y: 245, distance: 230.0
copy form "1 . Ko var izdarīt ar šo pogu - ? Palielināt burtu izmēru Samazināt burtu izmēr…"
click at [311, 138] on h1 "5 ." at bounding box center [288, 134] width 362 height 23
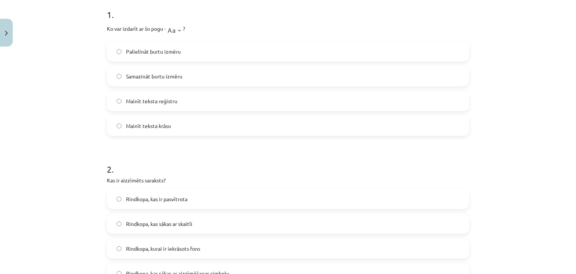
scroll to position [23, 0]
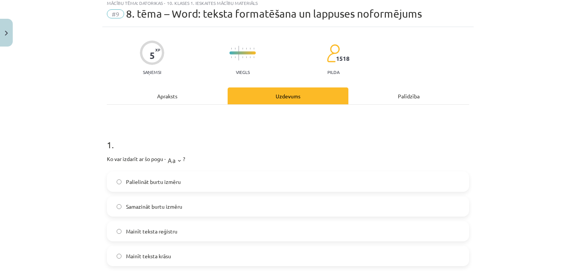
click at [147, 204] on span "Samazināt burtu izmēru" at bounding box center [154, 206] width 56 height 8
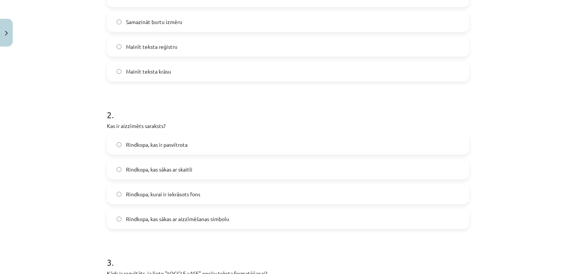
scroll to position [210, 0]
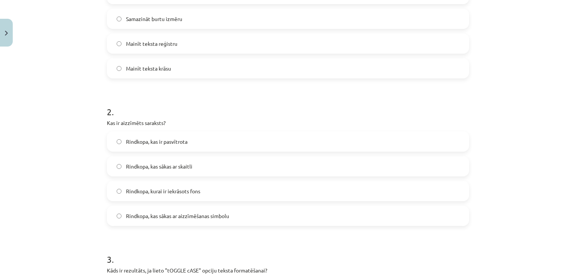
click at [158, 216] on span "Rindkopa, kas sākas ar aizzīmēšanas simbolu" at bounding box center [177, 216] width 103 height 8
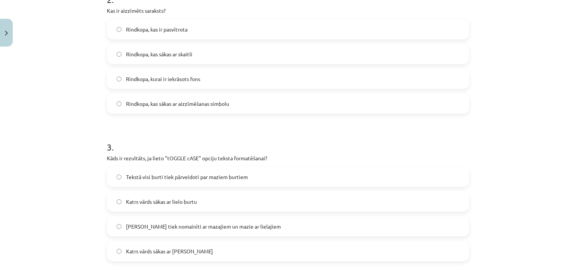
scroll to position [323, 0]
click at [201, 226] on span "Lielie burti tiek nomainīti ar mazajiem un mazie ar lielajiem" at bounding box center [203, 226] width 155 height 8
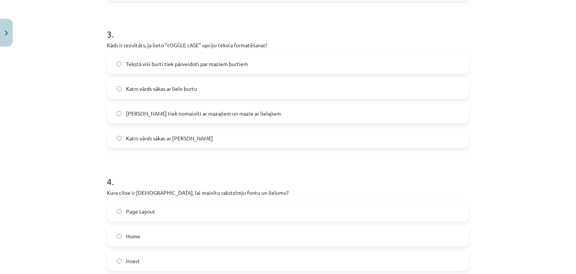
scroll to position [472, 0]
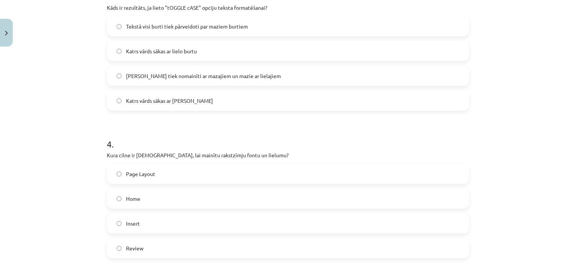
click at [120, 200] on label "Home" at bounding box center [288, 198] width 360 height 19
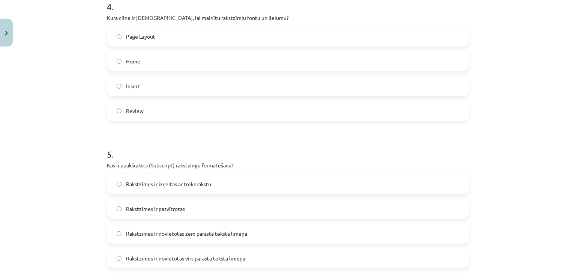
scroll to position [622, 0]
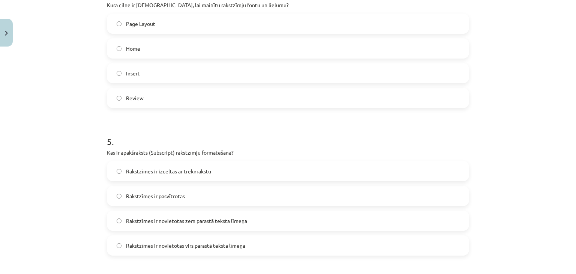
click at [202, 221] on span "Rakstzīmes ir novietotas zem parastā teksta līmeņa" at bounding box center [186, 221] width 121 height 8
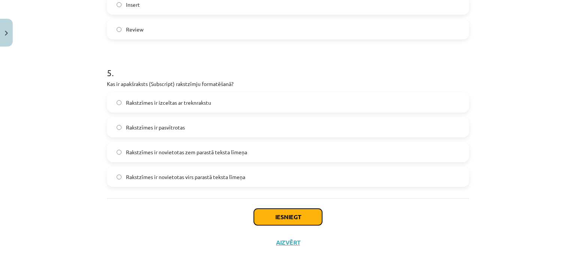
click at [296, 217] on button "Iesniegt" at bounding box center [288, 216] width 68 height 16
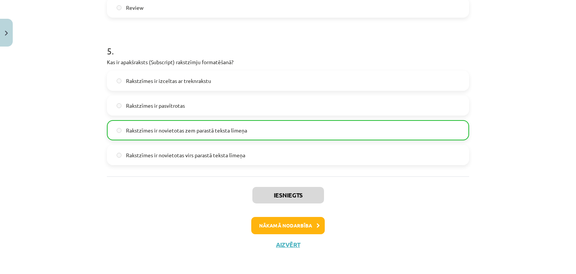
scroll to position [715, 0]
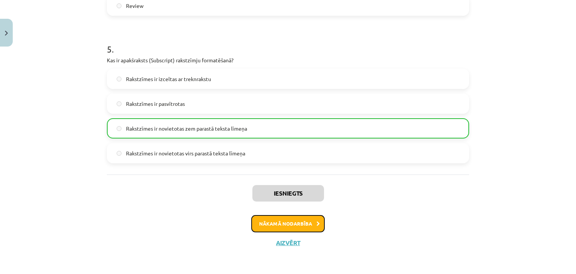
click at [294, 225] on button "Nākamā nodarbība" at bounding box center [287, 223] width 73 height 17
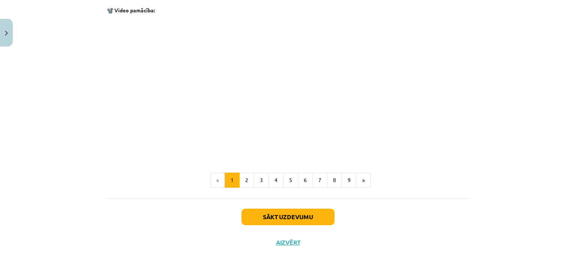
scroll to position [1578, 0]
click at [244, 181] on button "2" at bounding box center [246, 179] width 15 height 15
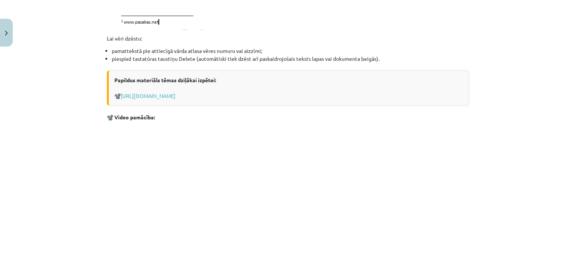
scroll to position [914, 0]
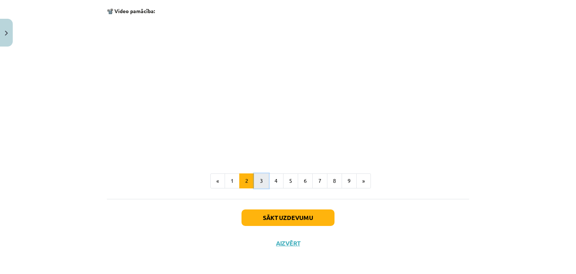
click at [261, 183] on button "3" at bounding box center [261, 180] width 15 height 15
click at [275, 178] on button "4" at bounding box center [275, 180] width 15 height 15
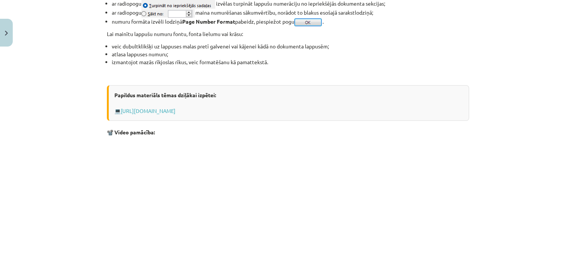
scroll to position [704, 0]
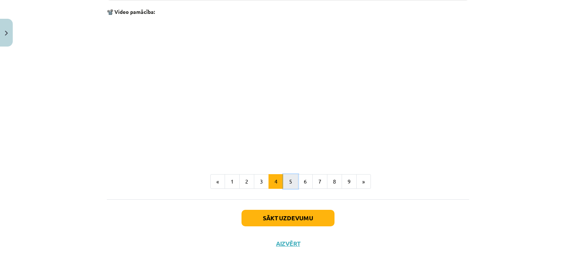
click at [287, 176] on button "5" at bounding box center [290, 181] width 15 height 15
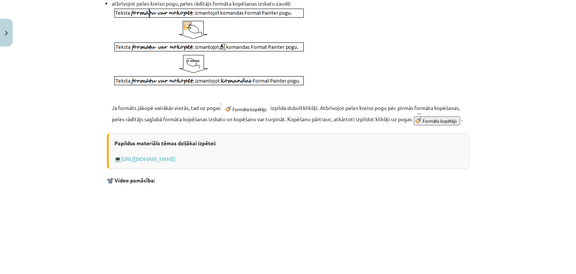
scroll to position [434, 0]
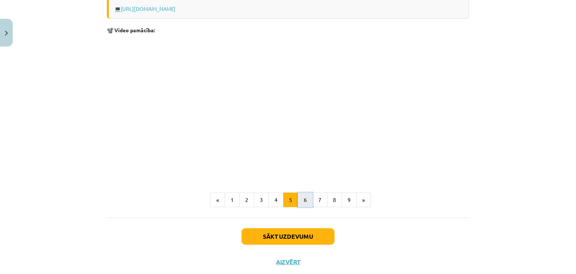
click at [306, 207] on button "6" at bounding box center [304, 199] width 15 height 15
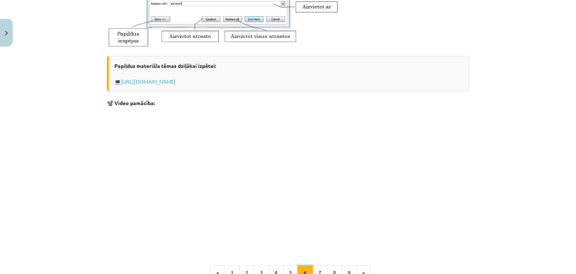
scroll to position [413, 0]
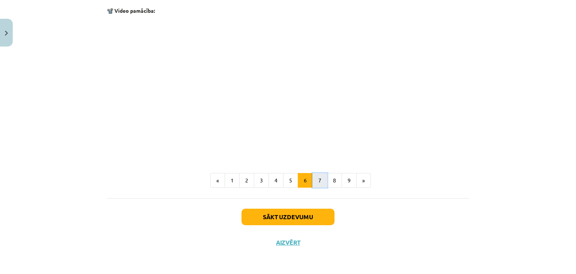
click at [318, 180] on button "7" at bounding box center [319, 180] width 15 height 15
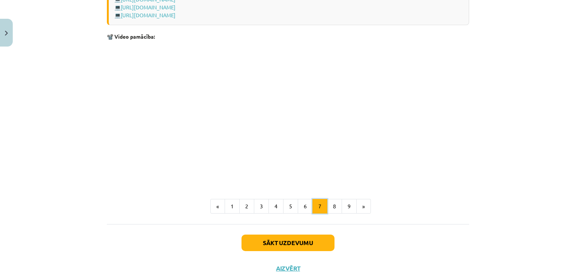
scroll to position [621, 0]
click at [328, 206] on button "8" at bounding box center [334, 205] width 15 height 15
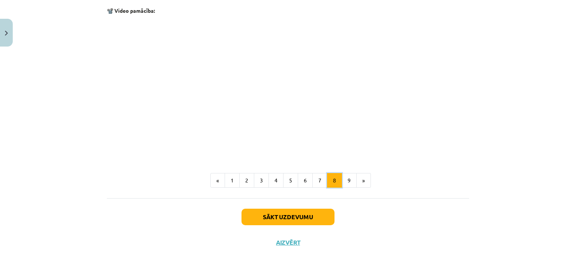
scroll to position [573, 0]
click at [347, 182] on button "9" at bounding box center [348, 180] width 15 height 15
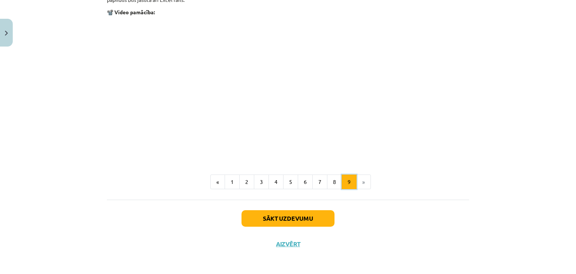
scroll to position [934, 0]
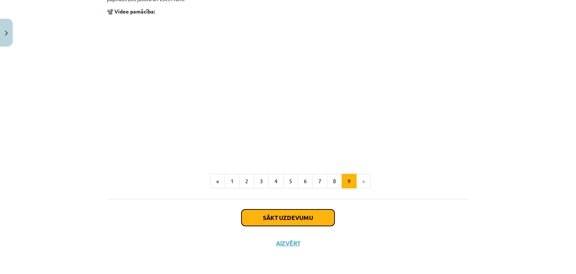
click at [279, 218] on button "Sākt uzdevumu" at bounding box center [287, 217] width 93 height 16
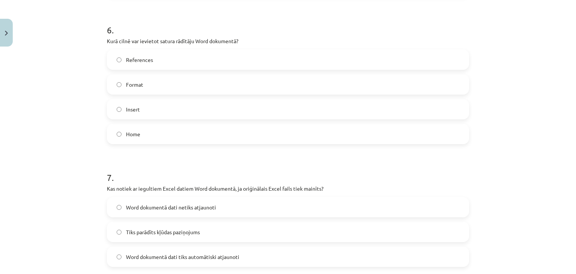
scroll to position [929, 0]
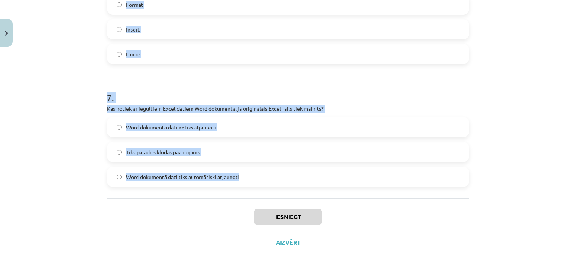
drag, startPoint x: 104, startPoint y: 147, endPoint x: 240, endPoint y: 179, distance: 139.6
copy form "1 . Kura komanda tiek izmantota, lai kopētu teksta formatējumu citā vietā? Form…"
click at [203, 85] on h1 "7 ." at bounding box center [288, 90] width 362 height 23
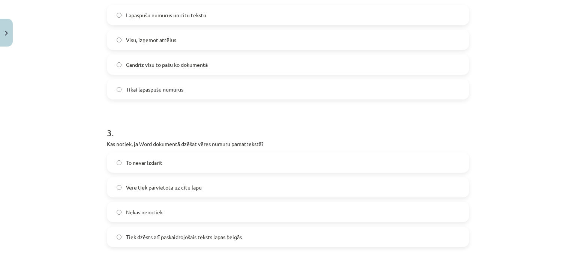
scroll to position [142, 0]
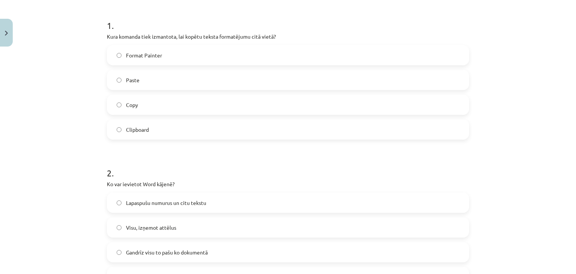
click at [154, 55] on span "Format Painter" at bounding box center [144, 55] width 36 height 8
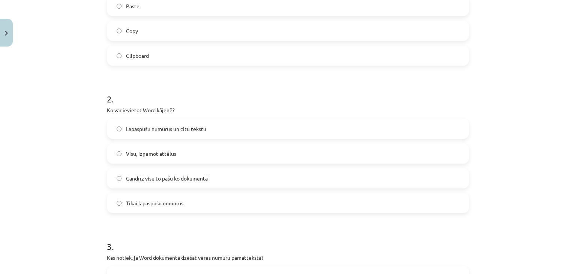
scroll to position [217, 0]
click at [183, 176] on span "Gandrīz visu to pašu ko dokumentā" at bounding box center [167, 177] width 82 height 8
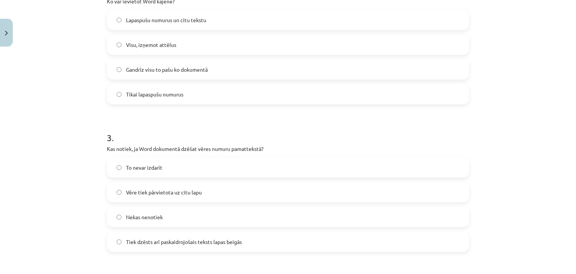
scroll to position [367, 0]
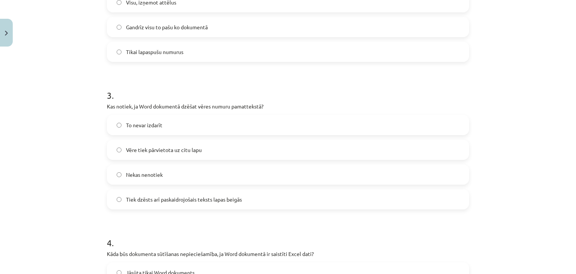
click at [188, 197] on span "Tiek dzēsts arī paskaidrojošais teksts lapas beigās" at bounding box center [184, 199] width 116 height 8
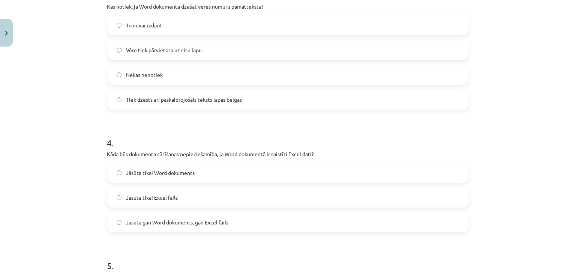
scroll to position [479, 0]
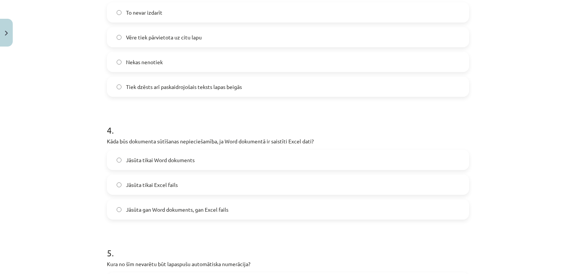
click at [157, 205] on span "Jāsūta gan Word dokuments, gan Excel fails" at bounding box center [177, 209] width 102 height 8
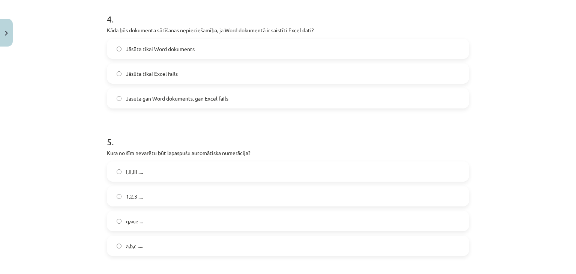
scroll to position [592, 0]
drag, startPoint x: 136, startPoint y: 220, endPoint x: 158, endPoint y: 218, distance: 22.2
click at [136, 220] on span "q,w,e ..." at bounding box center [134, 219] width 17 height 8
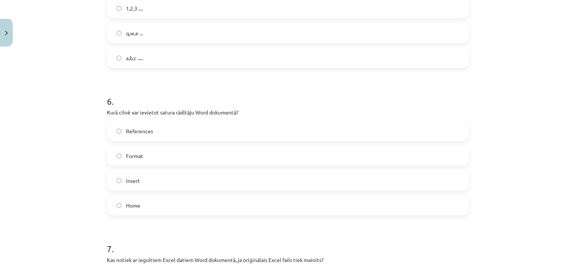
scroll to position [779, 0]
click at [132, 126] on span "References" at bounding box center [139, 130] width 27 height 8
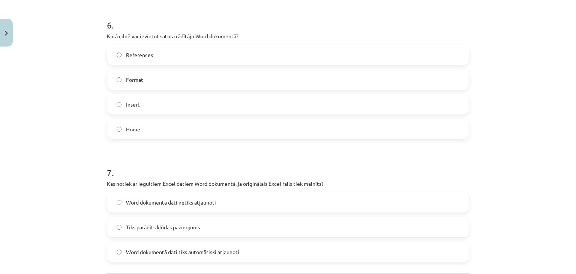
scroll to position [929, 0]
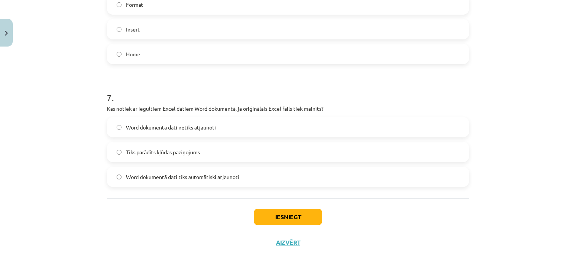
click at [195, 126] on span "Word dokumentā dati netiks atjaunoti" at bounding box center [171, 127] width 90 height 8
click at [290, 217] on button "Iesniegt" at bounding box center [288, 216] width 68 height 16
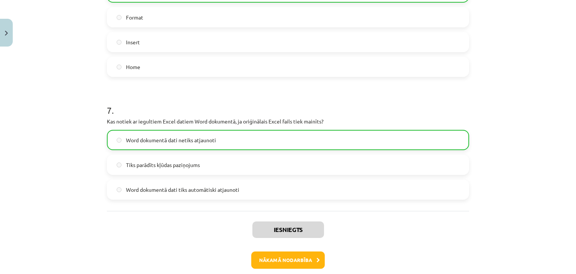
scroll to position [952, 0]
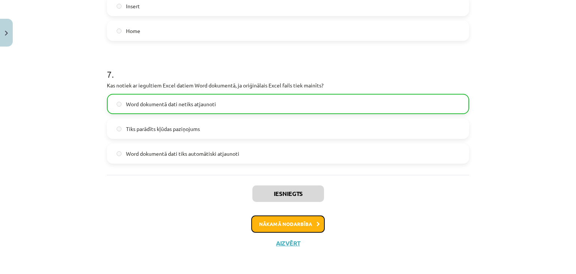
click at [294, 224] on button "Nākamā nodarbība" at bounding box center [287, 223] width 73 height 17
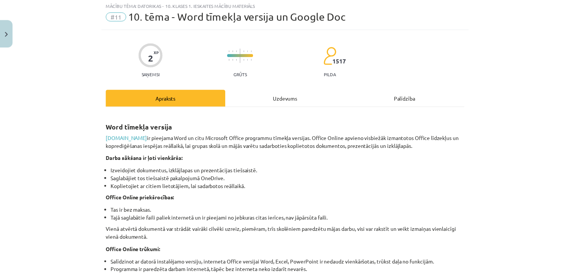
scroll to position [19, 0]
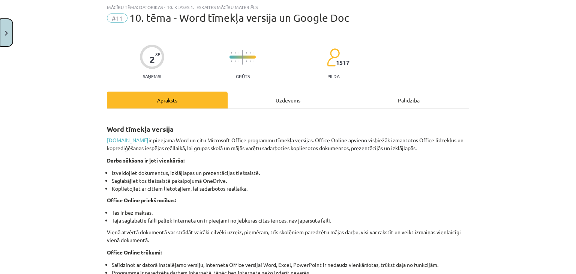
click at [8, 33] on button "Close" at bounding box center [6, 33] width 13 height 28
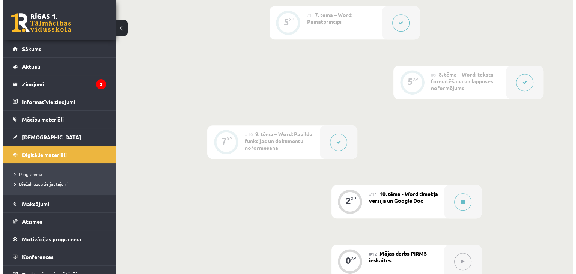
scroll to position [749, 0]
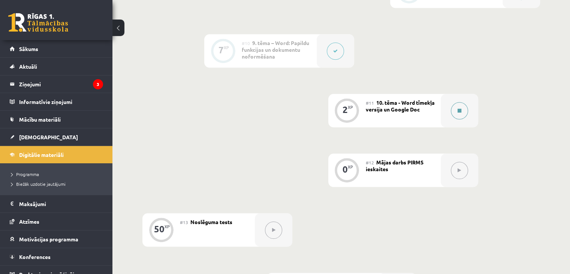
click at [459, 108] on icon at bounding box center [459, 110] width 4 height 4
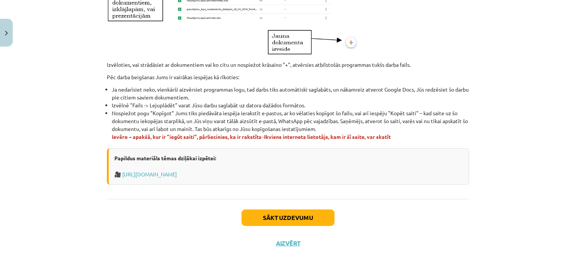
scroll to position [450, 0]
click at [282, 214] on button "Sākt uzdevumu" at bounding box center [287, 217] width 93 height 16
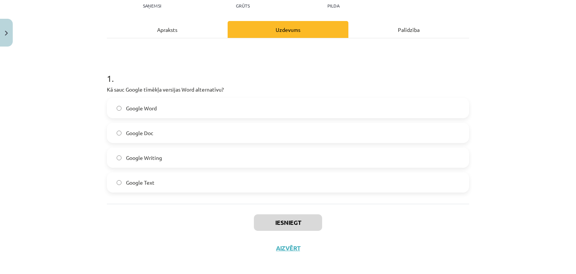
scroll to position [94, 0]
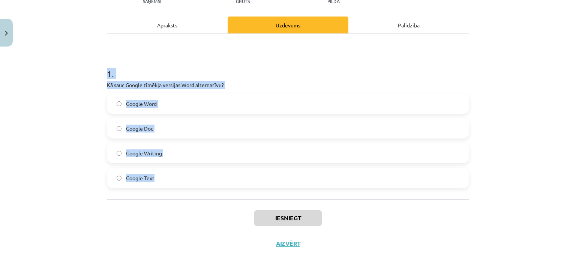
drag, startPoint x: 104, startPoint y: 71, endPoint x: 166, endPoint y: 170, distance: 116.5
click at [166, 170] on div "1 . Kā sauc Google tīmēkļa versijas Word alternatīvu? Google Word Google Doc Go…" at bounding box center [288, 121] width 362 height 132
copy div "1 . Kā sauc Google tīmēkļa versijas Word alternatīvu? Google Word Google Doc Go…"
click at [250, 93] on div "1 . Kā sauc Google tīmēkļa versijas Word alternatīvu? Google Word Google Doc Go…" at bounding box center [288, 121] width 362 height 132
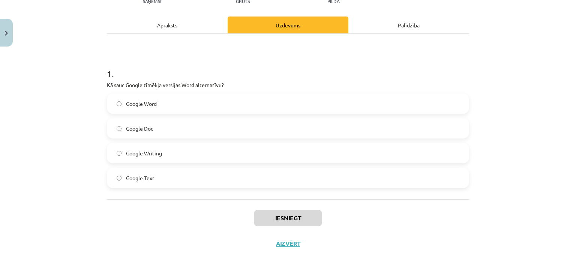
click at [156, 129] on label "Google Doc" at bounding box center [288, 128] width 360 height 19
click at [284, 217] on button "Iesniegt" at bounding box center [288, 217] width 68 height 16
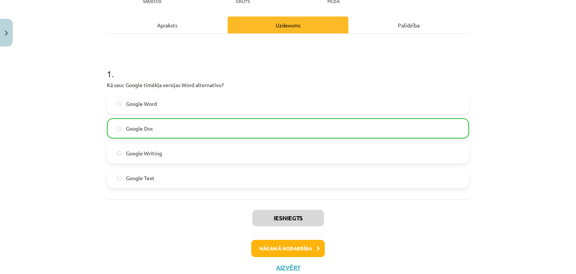
scroll to position [118, 0]
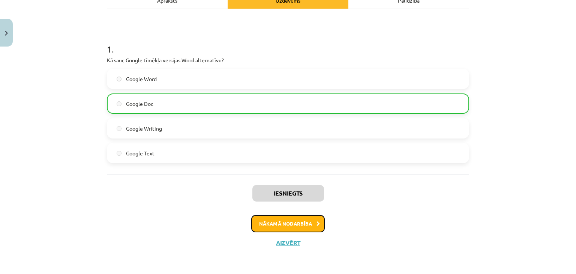
click at [316, 223] on icon at bounding box center [317, 223] width 3 height 5
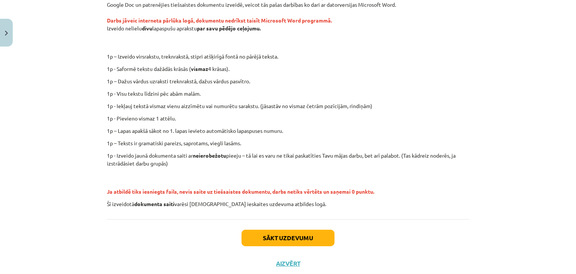
scroll to position [124, 0]
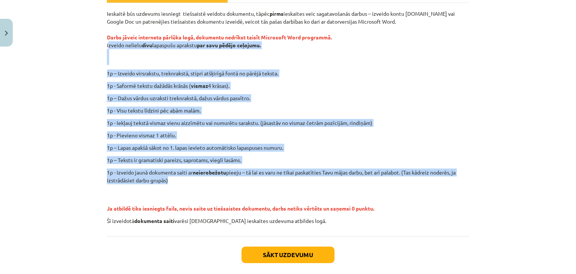
drag, startPoint x: 105, startPoint y: 44, endPoint x: 184, endPoint y: 177, distance: 154.7
click at [184, 177] on div "Ieskaitē būs uzdevums iesniegt tiešsaistē veidotu dokumentu, tāpēc pirms ieskai…" at bounding box center [288, 117] width 362 height 215
click at [305, 87] on p "1p - Saformē tekstu dažādās krāsās ( vismaz 4 krāsas)." at bounding box center [288, 86] width 362 height 8
click at [267, 59] on p "Ieskaitē būs uzdevums iesniegt tiešsaistē veidotu dokumentu, tāpēc pirms ieskai…" at bounding box center [288, 37] width 362 height 55
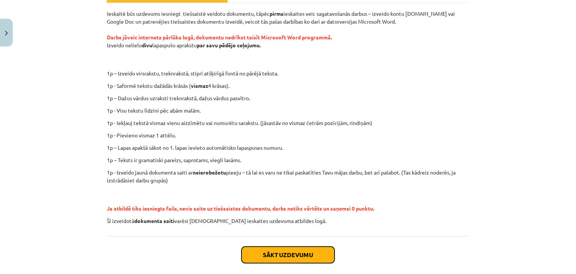
click at [277, 253] on button "Sākt uzdevumu" at bounding box center [287, 254] width 93 height 16
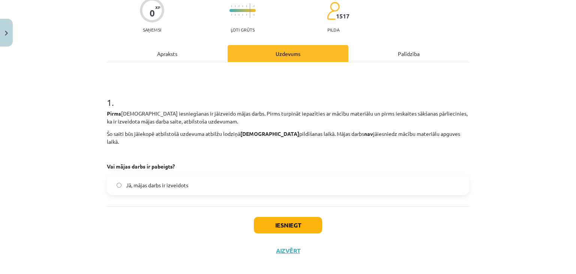
scroll to position [66, 0]
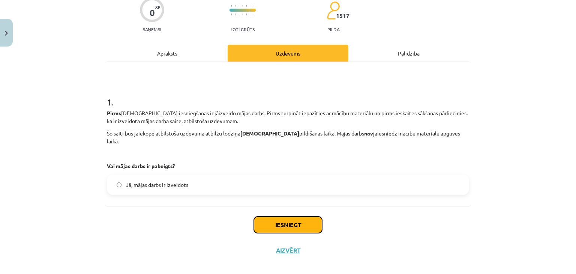
click at [290, 216] on button "Iesniegt" at bounding box center [288, 224] width 68 height 16
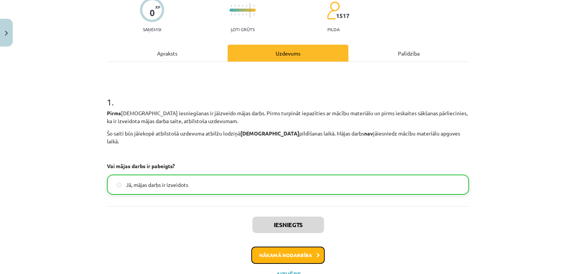
click at [299, 246] on button "Nākamā nodarbība" at bounding box center [287, 254] width 73 height 17
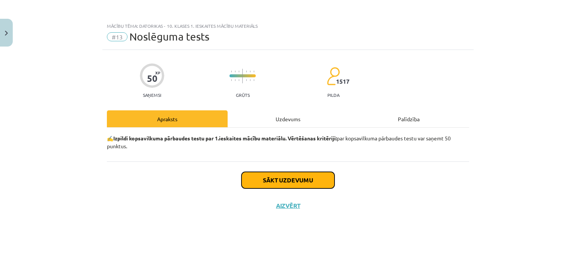
click at [282, 183] on button "Sākt uzdevumu" at bounding box center [287, 180] width 93 height 16
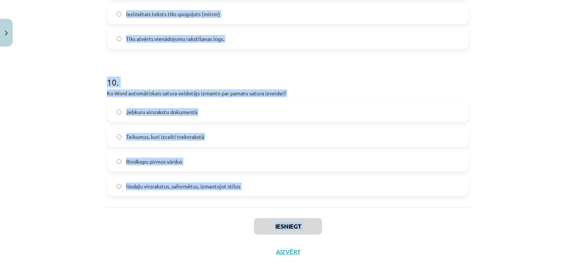
scroll to position [1399, 0]
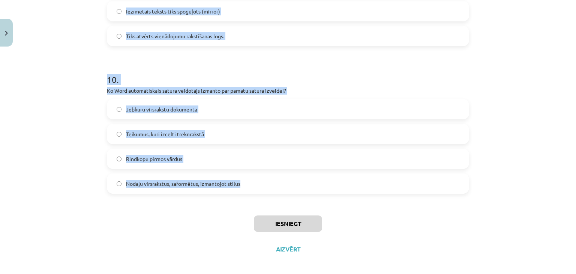
drag, startPoint x: 105, startPoint y: 165, endPoint x: 244, endPoint y: 182, distance: 140.0
click at [351, 75] on h1 "10 ." at bounding box center [288, 72] width 362 height 23
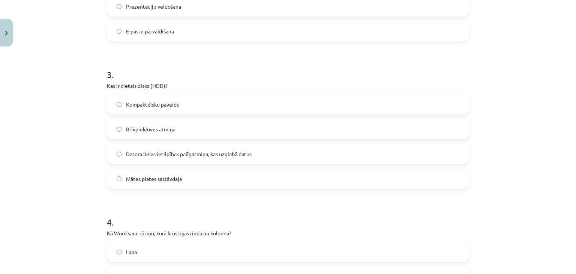
scroll to position [125, 0]
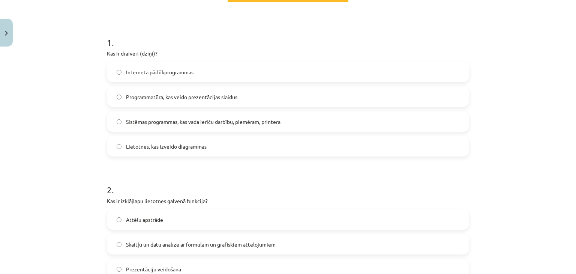
click at [175, 120] on span "Sistēmas programmas, kas vada ierīču darbību, piemēram, printera" at bounding box center [203, 122] width 154 height 8
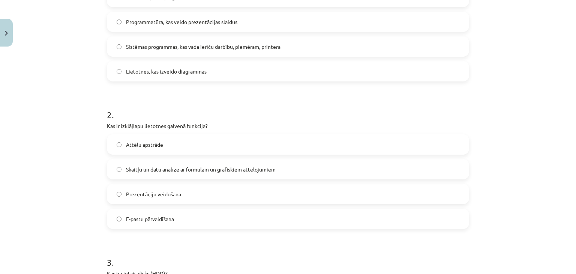
click at [217, 169] on span "Skaitļu un datu analīze ar formulām un grafiskiem attēlojumiem" at bounding box center [200, 169] width 149 height 8
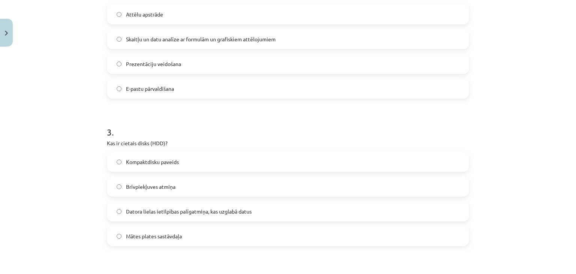
scroll to position [350, 0]
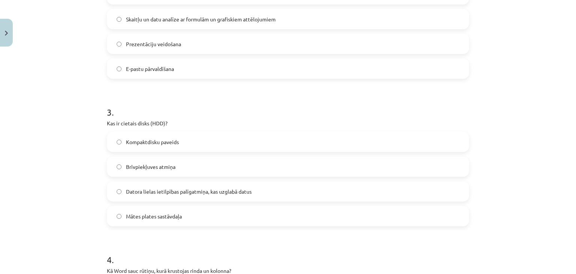
click at [165, 191] on span "Datora lielas ietilpības palīgatmiņa, kas uzglabā datus" at bounding box center [189, 191] width 126 height 8
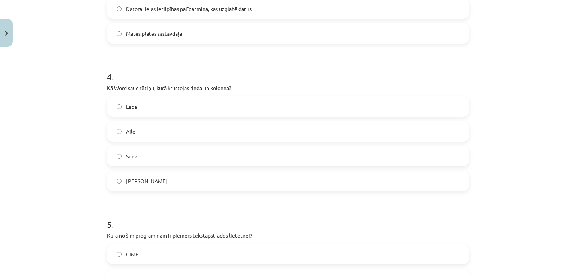
scroll to position [537, 0]
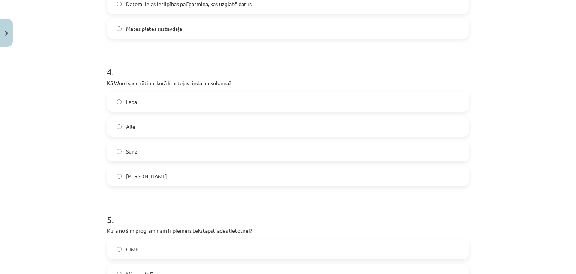
click at [147, 149] on label "Šūna" at bounding box center [288, 151] width 360 height 19
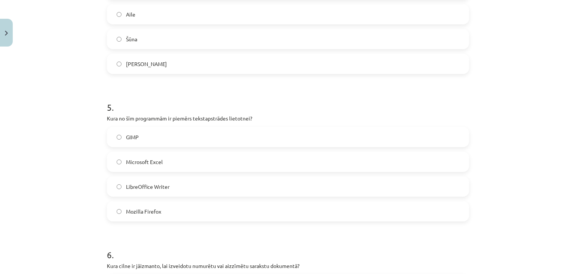
scroll to position [650, 0]
click at [177, 183] on label "LibreOffice Writer" at bounding box center [288, 185] width 360 height 19
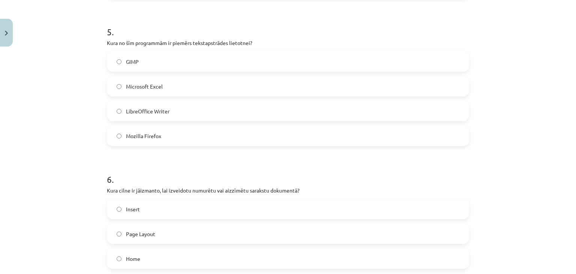
scroll to position [800, 0]
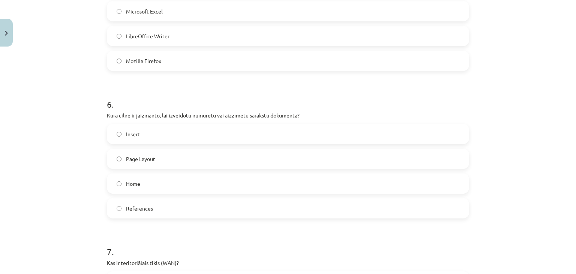
click at [149, 184] on label "Home" at bounding box center [288, 183] width 360 height 19
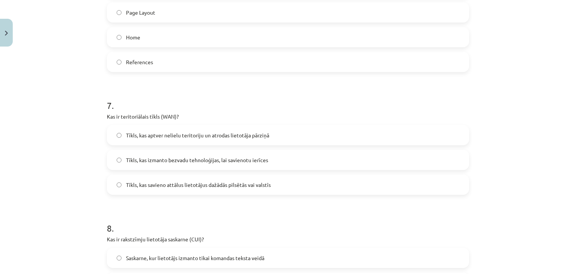
scroll to position [949, 0]
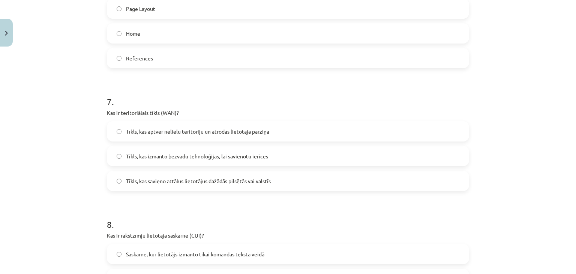
click at [234, 181] on span "Tīkls, kas savieno attālus lietotājus dažādās pilsētās vai valstīs" at bounding box center [198, 181] width 145 height 8
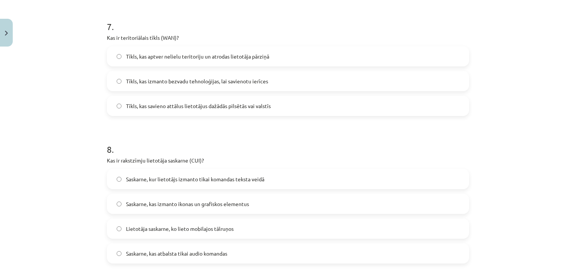
click at [179, 178] on span "Saskarne, kur lietotājs izmanto tikai komandas teksta veidā" at bounding box center [195, 179] width 138 height 8
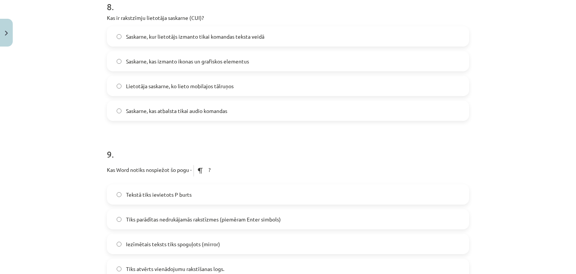
scroll to position [1212, 0]
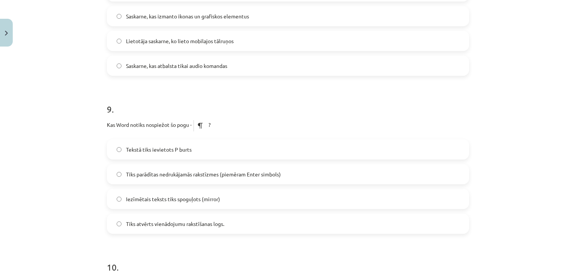
click at [206, 176] on span "Tiks parādītas nedrukājamās rakstīzmes (piemēram Enter simbols)" at bounding box center [203, 174] width 155 height 8
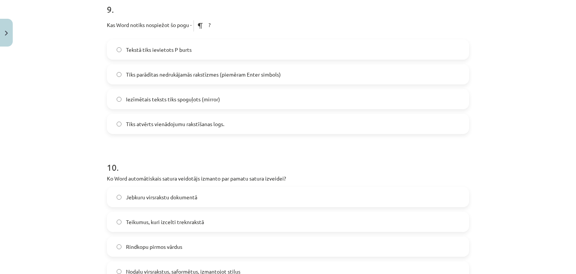
scroll to position [1324, 0]
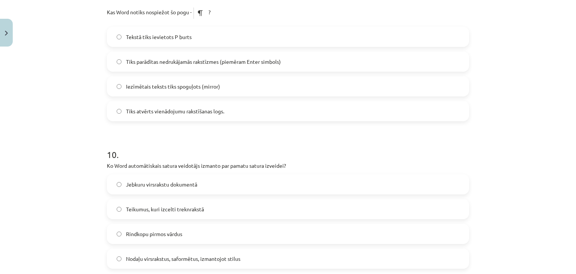
click at [178, 259] on span "Nodaļu virsrakstus, saformētus, izmantojot stilus" at bounding box center [183, 258] width 114 height 8
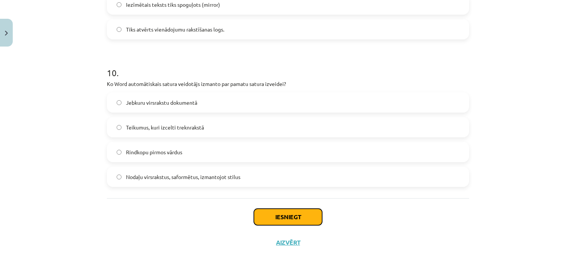
click at [292, 215] on button "Iesniegt" at bounding box center [288, 216] width 68 height 16
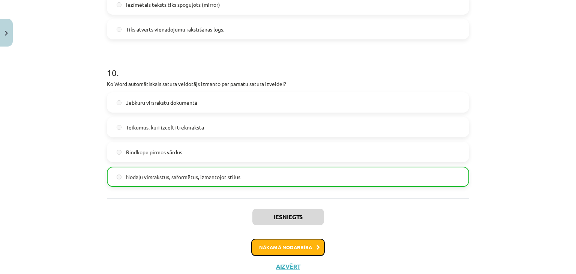
click at [309, 248] on button "Nākamā nodarbība" at bounding box center [287, 246] width 73 height 17
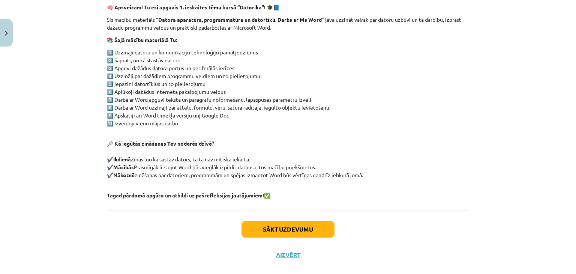
scroll to position [131, 0]
click at [281, 230] on button "Sākt uzdevumu" at bounding box center [287, 228] width 93 height 16
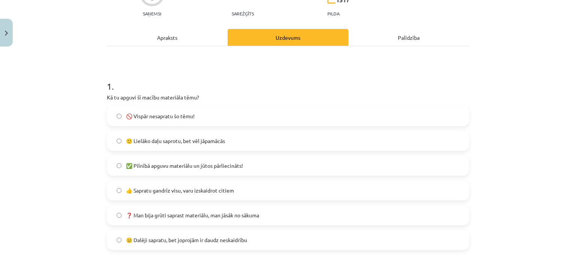
scroll to position [94, 0]
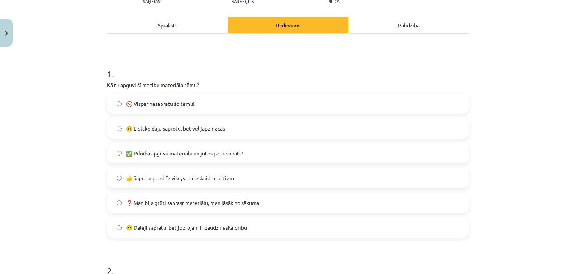
click at [147, 128] on span "🙂 Lielāko daļu saprotu, bet vēl jāpamācās" at bounding box center [175, 128] width 99 height 8
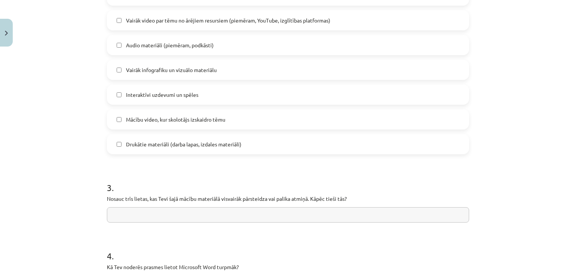
scroll to position [506, 0]
click at [246, 214] on input "text" at bounding box center [288, 213] width 362 height 15
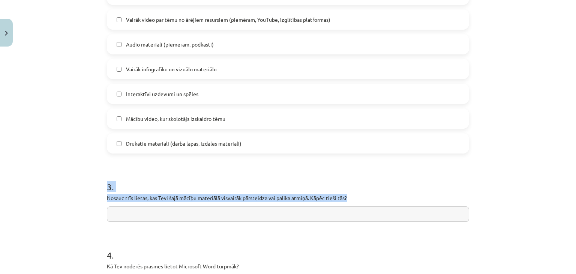
drag, startPoint x: 104, startPoint y: 186, endPoint x: 347, endPoint y: 194, distance: 243.3
click at [347, 194] on div "3 . Nosauc trīs lietas, kas Tevi šajā mācību materiālā visvairāk pārsteidza vai…" at bounding box center [288, 194] width 362 height 53
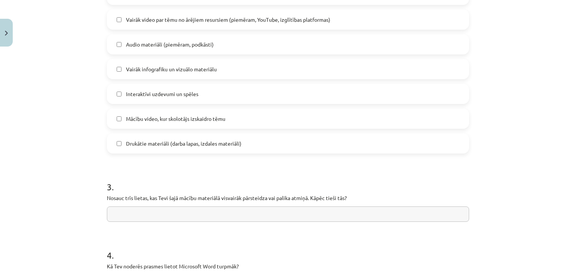
click at [145, 214] on input "text" at bounding box center [288, 213] width 362 height 15
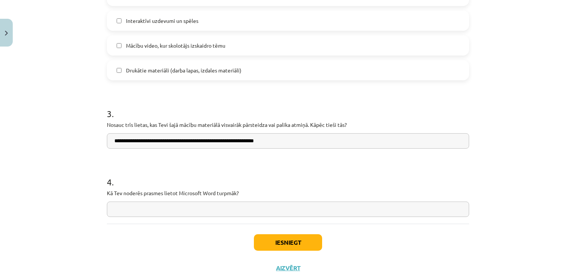
scroll to position [581, 0]
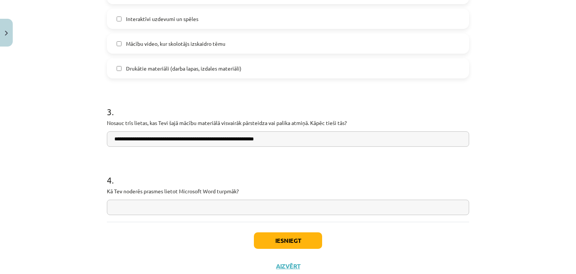
type input "**********"
click at [252, 203] on input "text" at bounding box center [288, 206] width 362 height 15
type input "**********"
click at [284, 240] on button "Iesniegt" at bounding box center [288, 240] width 68 height 16
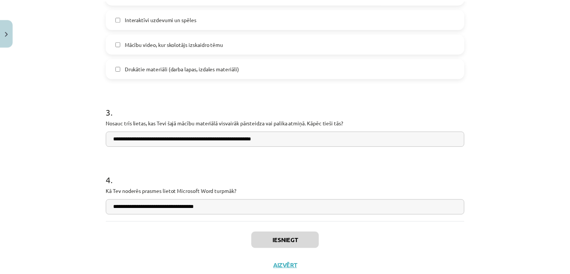
scroll to position [749, 0]
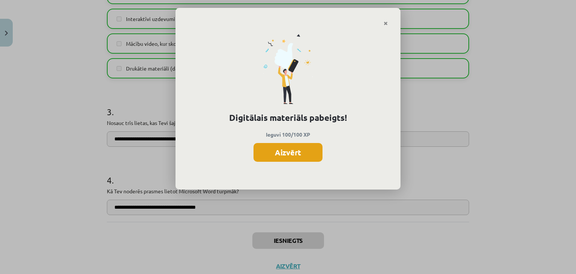
click at [287, 153] on button "Aizvērt" at bounding box center [287, 152] width 69 height 19
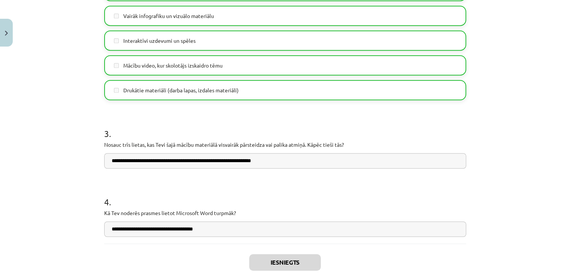
scroll to position [604, 0]
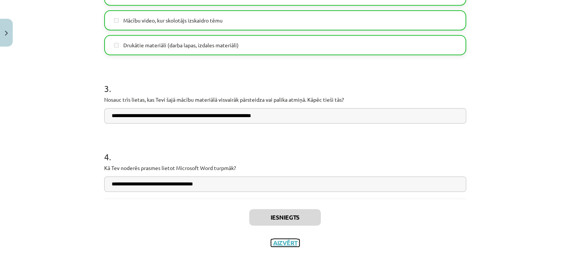
click at [292, 239] on button "Aizvērt" at bounding box center [285, 242] width 28 height 7
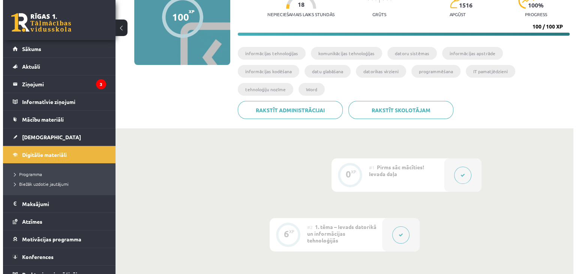
scroll to position [0, 0]
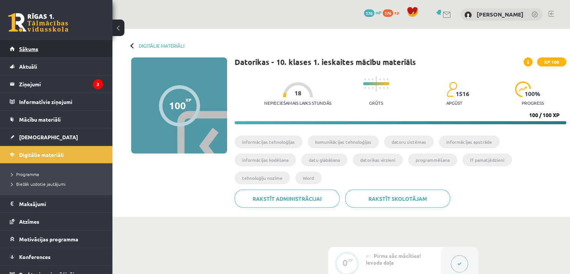
click at [22, 46] on span "Sākums" at bounding box center [28, 48] width 19 height 7
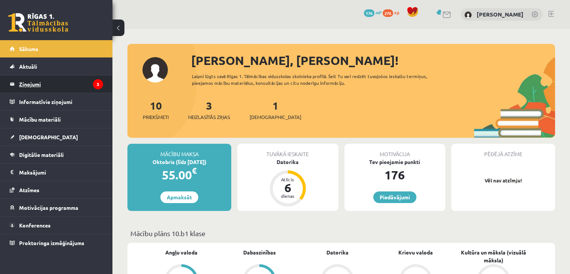
click at [42, 84] on legend "Ziņojumi 3" at bounding box center [61, 83] width 84 height 17
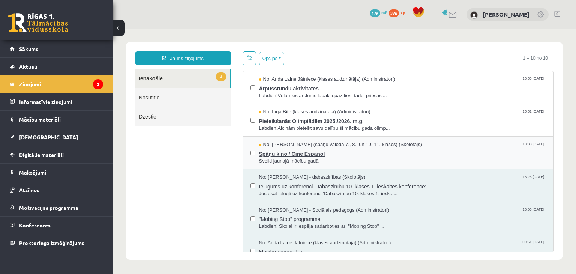
click at [285, 151] on span "Spāņu kino / Cine Español" at bounding box center [402, 152] width 287 height 9
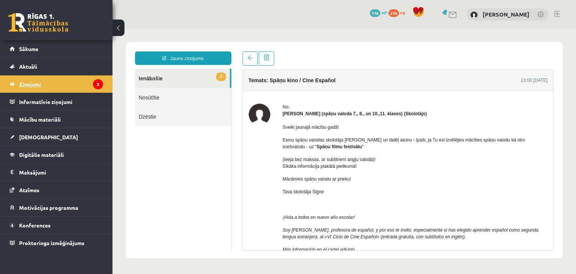
click at [73, 80] on legend "Ziņojumi 3" at bounding box center [61, 83] width 84 height 17
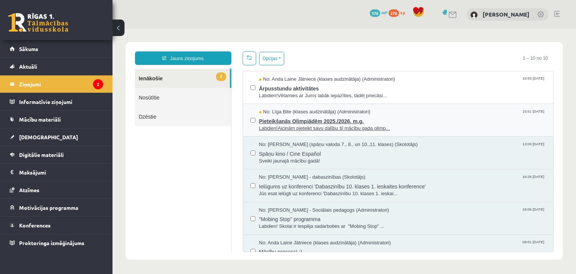
click at [311, 121] on span "Pieteikšanās Olimpiādēm 2025./2026. m.g." at bounding box center [402, 119] width 287 height 9
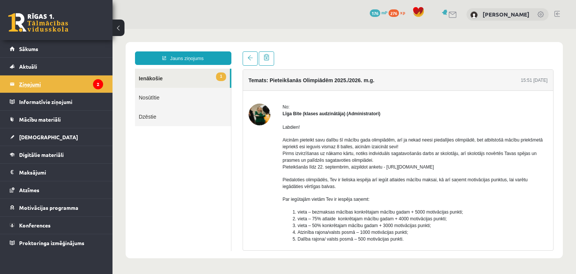
click at [64, 81] on legend "Ziņojumi 2" at bounding box center [61, 83] width 84 height 17
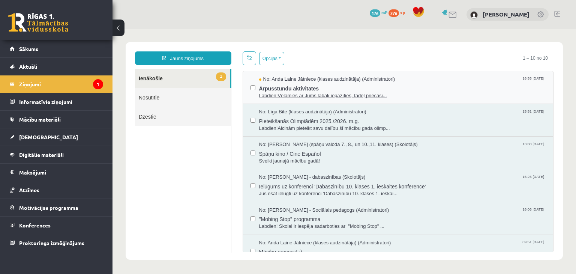
click at [295, 90] on span "Ārpusstundu aktivitātes" at bounding box center [402, 87] width 287 height 9
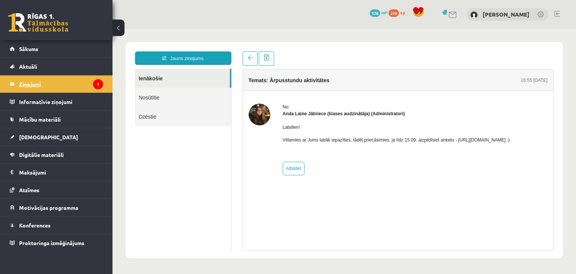
click at [29, 82] on legend "Ziņojumi 1" at bounding box center [61, 83] width 84 height 17
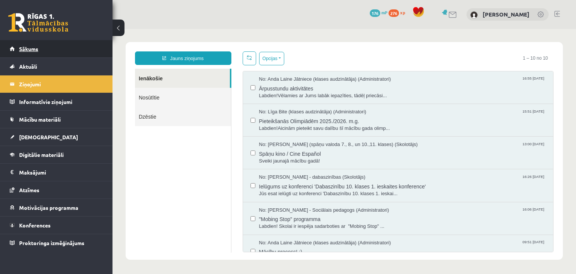
click at [27, 53] on link "Sākums" at bounding box center [56, 48] width 93 height 17
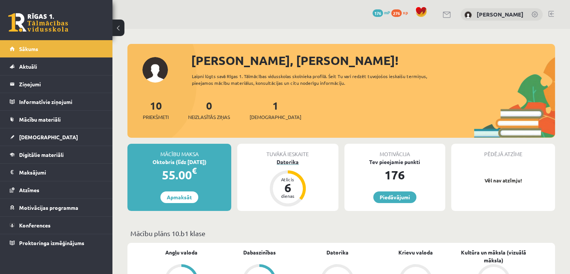
click at [286, 181] on div "6" at bounding box center [288, 187] width 22 height 12
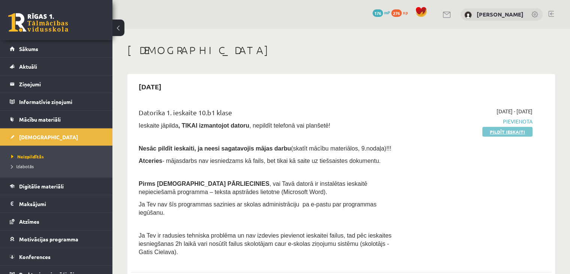
click at [508, 132] on link "Pildīt ieskaiti" at bounding box center [507, 132] width 50 height 10
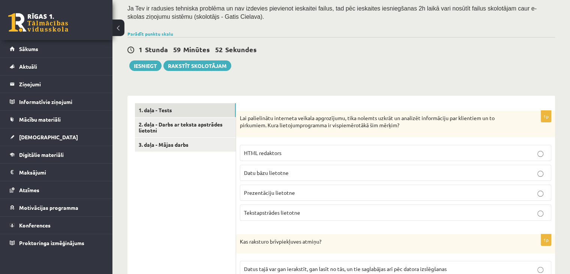
scroll to position [150, 0]
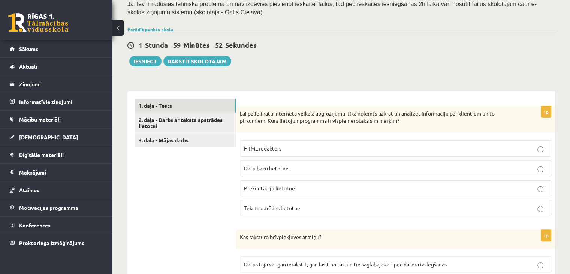
drag, startPoint x: 302, startPoint y: 222, endPoint x: 295, endPoint y: 223, distance: 7.1
drag, startPoint x: 295, startPoint y: 223, endPoint x: 441, endPoint y: 140, distance: 167.6
click at [441, 140] on fieldset "HTML redaktors Datu bāzu lietotne Prezentāciju lietotne Tekstapstrādes lietotne" at bounding box center [395, 177] width 311 height 82
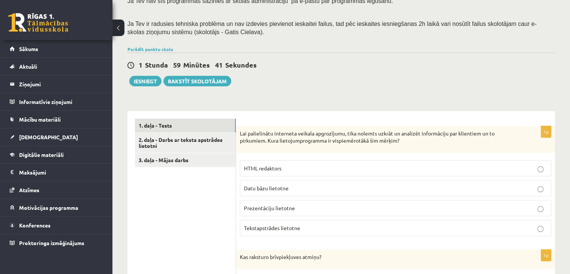
scroll to position [187, 0]
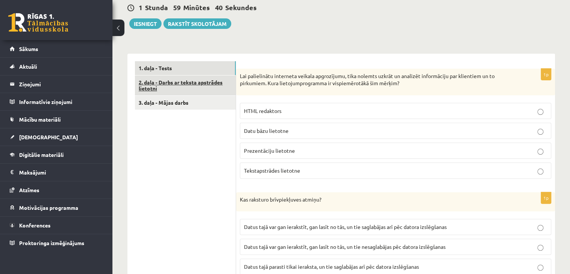
click at [193, 87] on link "2. daļa - Darbs ar teksta apstrādes lietotni" at bounding box center [185, 85] width 101 height 20
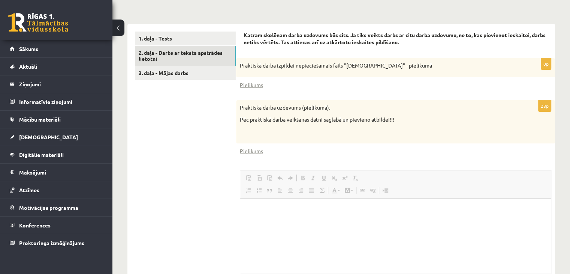
scroll to position [0, 0]
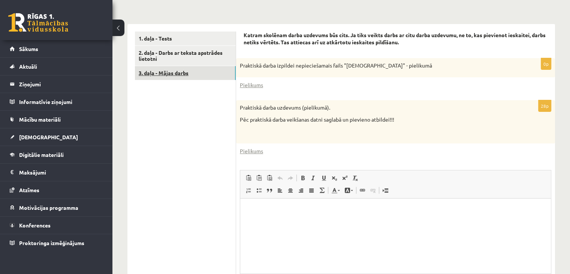
click at [183, 72] on link "3. daļa - Mājas darbs" at bounding box center [185, 73] width 101 height 14
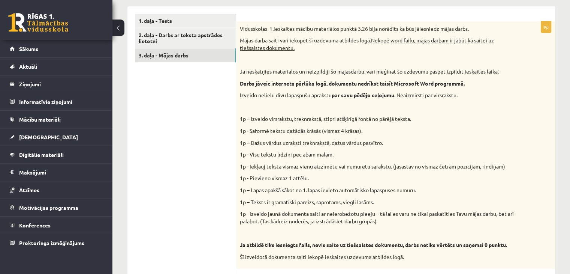
scroll to position [179, 0]
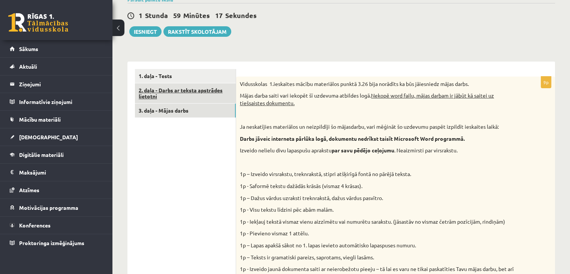
click at [184, 92] on link "2. daļa - Darbs ar teksta apstrādes lietotni" at bounding box center [185, 93] width 101 height 20
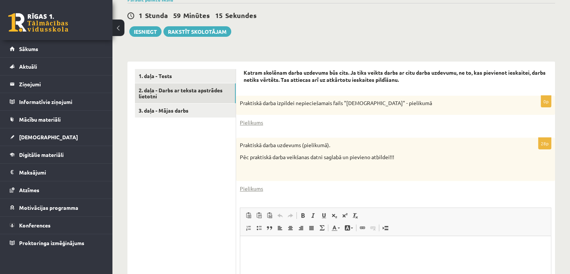
scroll to position [0, 0]
click at [254, 121] on link "Pielikums" at bounding box center [251, 122] width 23 height 8
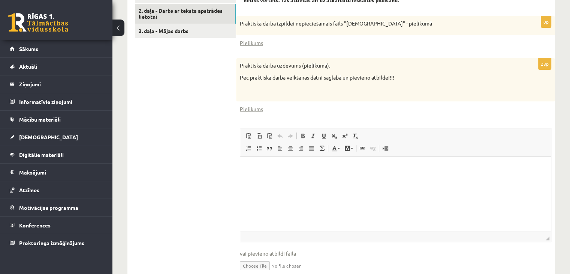
scroll to position [217, 0]
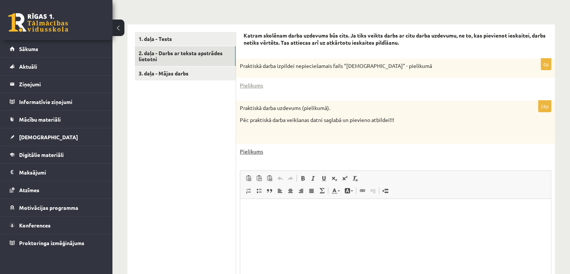
click at [248, 151] on link "Pielikums" at bounding box center [251, 151] width 23 height 8
